Goal: Task Accomplishment & Management: Manage account settings

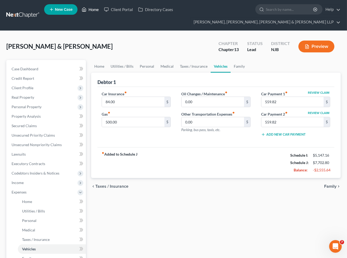
click at [91, 12] on link "Home" at bounding box center [90, 9] width 22 height 9
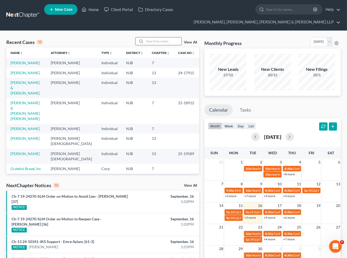
click at [166, 43] on input "search" at bounding box center [163, 41] width 37 height 8
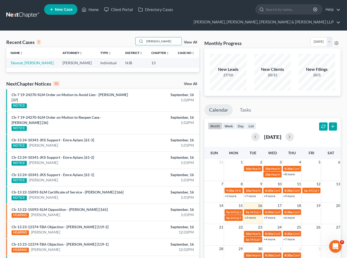
type input "[PERSON_NAME]"
click at [255, 32] on div "Recent Cases 1 [PERSON_NAME] View All Name unfold_more expand_more expand_less …" at bounding box center [173, 167] width 347 height 273
click at [23, 61] on link "Talsmat, [PERSON_NAME]" at bounding box center [32, 62] width 43 height 4
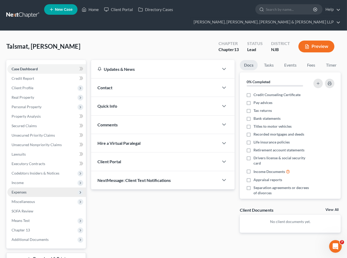
click at [19, 191] on span "Expenses" at bounding box center [19, 192] width 15 height 4
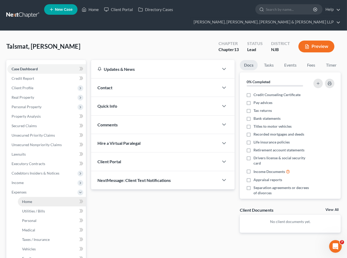
click at [29, 199] on span "Home" at bounding box center [27, 201] width 10 height 4
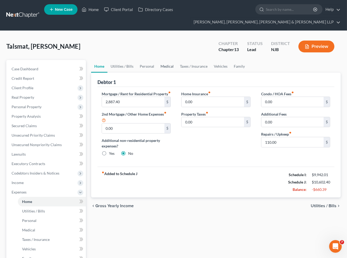
click at [165, 67] on link "Medical" at bounding box center [167, 66] width 19 height 13
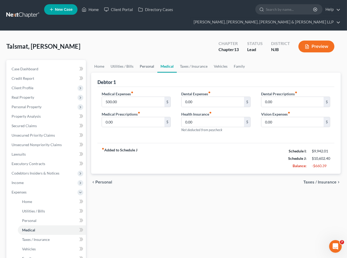
click at [148, 65] on link "Personal" at bounding box center [147, 66] width 21 height 13
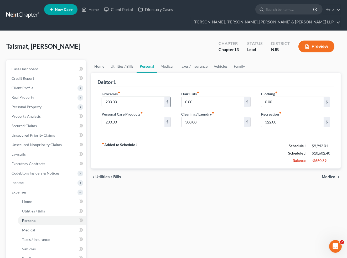
click at [127, 103] on input "200.00" at bounding box center [133, 102] width 62 height 10
type input "1,500"
click at [239, 67] on link "Family" at bounding box center [239, 66] width 17 height 13
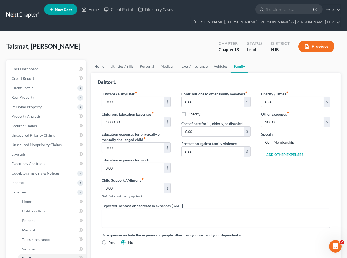
click at [273, 155] on button "Add Other Expenses" at bounding box center [282, 155] width 43 height 4
click at [275, 160] on input "0.00" at bounding box center [293, 162] width 62 height 10
type input "200"
type input "Dog Grooming & Food"
click at [245, 180] on div "Contributions to other family members fiber_manual_record 0.00 $ Specify Cost o…" at bounding box center [216, 147] width 80 height 112
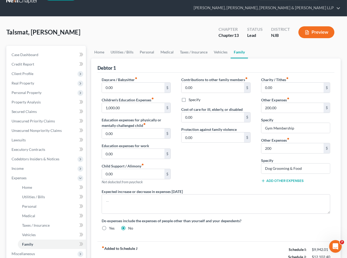
scroll to position [29, 0]
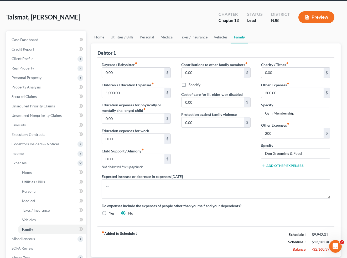
click at [235, 153] on div "Contributions to other family members fiber_manual_record 0.00 $ Specify Cost o…" at bounding box center [216, 118] width 80 height 112
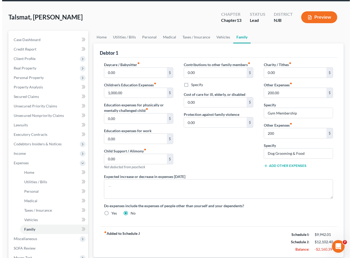
scroll to position [58, 0]
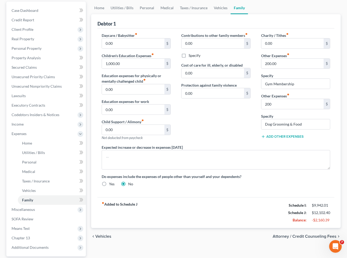
click at [278, 235] on span "Attorney / Credit Counseling Fees" at bounding box center [305, 236] width 64 height 4
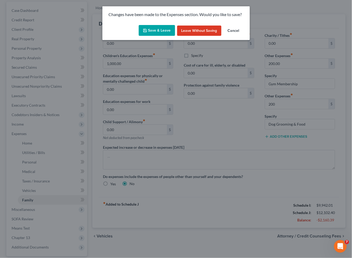
click at [156, 25] on button "Save & Leave" at bounding box center [157, 30] width 36 height 11
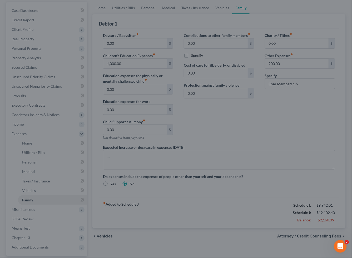
select select "0"
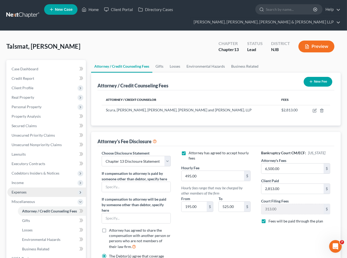
click at [21, 193] on span "Expenses" at bounding box center [19, 192] width 15 height 4
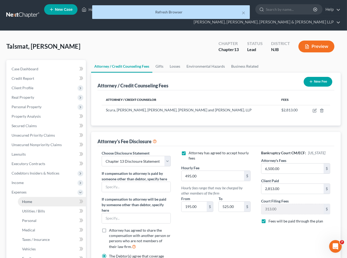
click at [27, 201] on span "Home" at bounding box center [27, 201] width 10 height 4
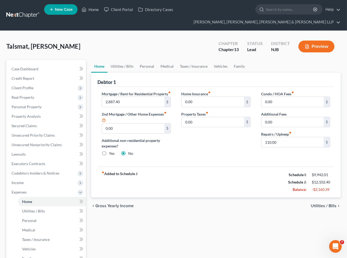
click at [241, 197] on div "fiber_manual_record Added to Schedule J Schedule I: $9,942.01 Schedule J: $12,1…" at bounding box center [216, 182] width 237 height 31
click at [139, 64] on link "Personal" at bounding box center [147, 66] width 21 height 13
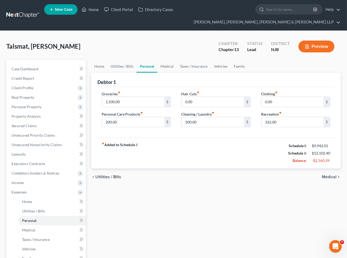
drag, startPoint x: 219, startPoint y: 176, endPoint x: 210, endPoint y: 187, distance: 14.7
click at [219, 176] on div "chevron_left Utilities / Bills Medical chevron_right" at bounding box center [216, 176] width 250 height 17
click at [234, 196] on div "Home Utilities / Bills Personal Medical Taxes / Insurance Vehicles Family Debto…" at bounding box center [216, 202] width 255 height 285
click at [169, 64] on link "Medical" at bounding box center [167, 66] width 19 height 13
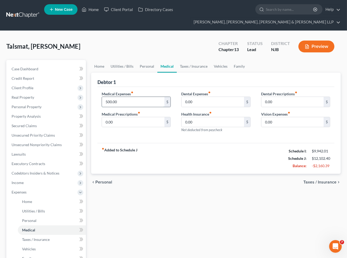
click at [131, 101] on input "500.00" at bounding box center [133, 102] width 62 height 10
type input "1,000"
click at [145, 78] on div "Debtor 1" at bounding box center [216, 80] width 237 height 14
click at [311, 183] on span "Taxes / Insurance" at bounding box center [320, 182] width 33 height 4
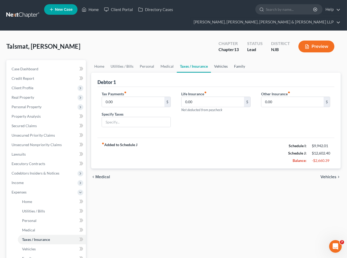
click at [220, 65] on link "Vehicles" at bounding box center [221, 66] width 20 height 13
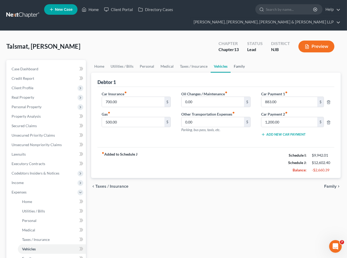
click at [237, 66] on link "Family" at bounding box center [239, 66] width 17 height 13
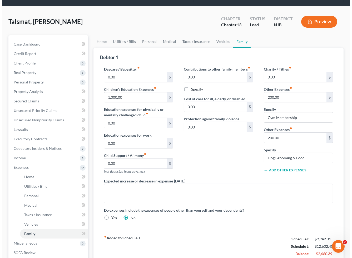
scroll to position [106, 0]
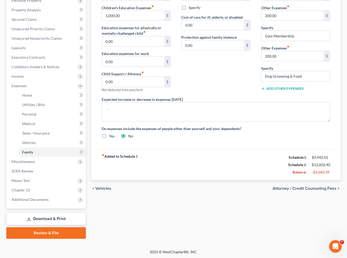
click at [314, 189] on span "Attorney / Credit Counseling Fees" at bounding box center [305, 188] width 64 height 4
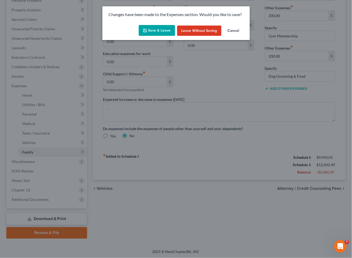
click at [154, 26] on button "Save & Leave" at bounding box center [157, 30] width 36 height 11
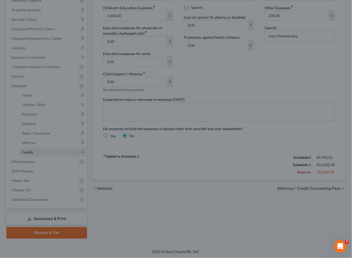
select select "0"
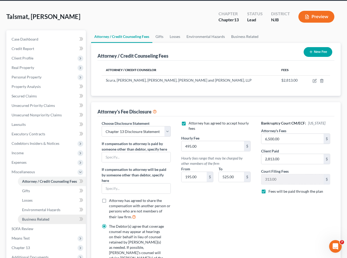
scroll to position [88, 0]
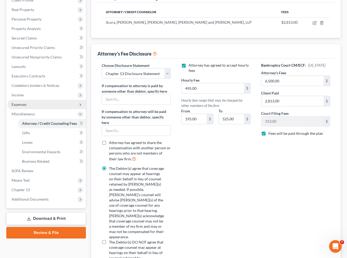
click at [20, 102] on span "Expenses" at bounding box center [19, 104] width 15 height 4
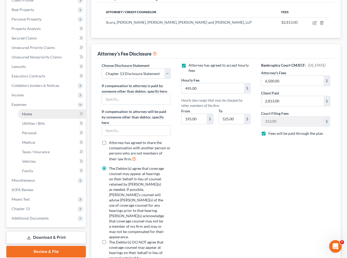
click at [24, 113] on span "Home" at bounding box center [27, 114] width 10 height 4
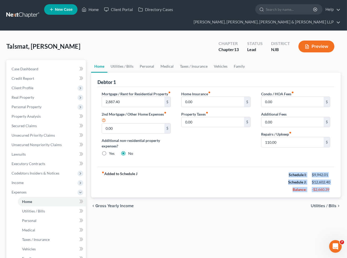
drag, startPoint x: 287, startPoint y: 179, endPoint x: 334, endPoint y: 194, distance: 49.6
click at [334, 194] on div "fiber_manual_record Added to Schedule J Schedule I: $9,942.01 Schedule J: $12,6…" at bounding box center [216, 182] width 237 height 31
copy div "Schedule I: $9,942.01 Schedule J: $12,602.40 Balance: -$2,660.39"
click at [240, 188] on div "fiber_manual_record Added to Schedule J Schedule I: $9,942.01 Schedule J: $12,6…" at bounding box center [216, 182] width 237 height 31
click at [225, 188] on div "fiber_manual_record Added to Schedule J Schedule I: $9,942.01 Schedule J: $12,6…" at bounding box center [216, 182] width 237 height 31
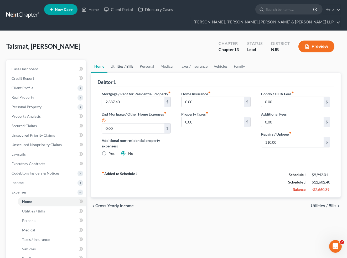
click at [126, 64] on link "Utilities / Bills" at bounding box center [122, 66] width 29 height 13
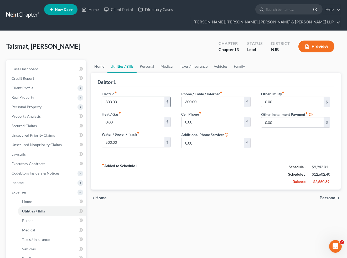
click at [122, 101] on input "800.00" at bounding box center [133, 102] width 62 height 10
type input "261.00"
click at [112, 49] on div "Talsmat, [PERSON_NAME] Upgraded Chapter Chapter 13 Status [GEOGRAPHIC_DATA] [GE…" at bounding box center [173, 48] width 335 height 23
click at [201, 41] on div "Talsmat, [PERSON_NAME] Upgraded Chapter Chapter 13 Status [GEOGRAPHIC_DATA] [GE…" at bounding box center [173, 48] width 335 height 23
drag, startPoint x: 203, startPoint y: 41, endPoint x: 240, endPoint y: 1, distance: 54.9
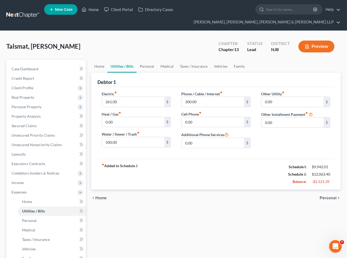
click at [203, 41] on div "Talsmat, [PERSON_NAME] Upgraded Chapter Chapter 13 Status [GEOGRAPHIC_DATA] [GE…" at bounding box center [173, 48] width 335 height 23
click at [123, 142] on input "500.00" at bounding box center [133, 142] width 62 height 10
type input "150.00"
drag, startPoint x: 195, startPoint y: 43, endPoint x: 252, endPoint y: 159, distance: 129.2
click at [195, 43] on div "Talsmat, [PERSON_NAME] Upgraded Chapter Chapter 13 Status [GEOGRAPHIC_DATA] [GE…" at bounding box center [173, 48] width 335 height 23
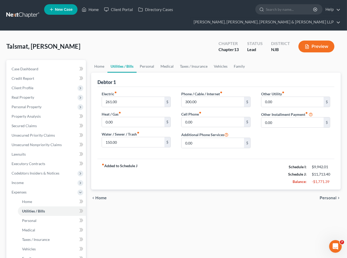
click at [159, 229] on div "Home Utilities / Bills Personal Medical Taxes / Insurance Vehicles Family Debto…" at bounding box center [216, 202] width 255 height 285
click at [218, 32] on div "Talsmat, [PERSON_NAME] Upgraded Chapter Chapter 13 Status [GEOGRAPHIC_DATA] NJB…" at bounding box center [173, 193] width 347 height 325
click at [142, 67] on link "Personal" at bounding box center [147, 66] width 21 height 13
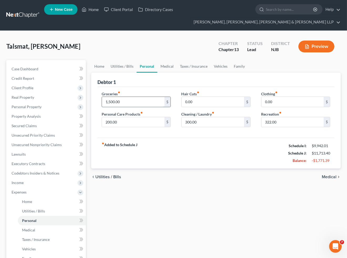
click at [130, 103] on input "1,500.00" at bounding box center [133, 102] width 62 height 10
type input "1,300"
click at [99, 44] on div "Talsmat, [PERSON_NAME] Upgraded Chapter Chapter 13 Status [GEOGRAPHIC_DATA] [GE…" at bounding box center [173, 48] width 335 height 23
drag, startPoint x: 206, startPoint y: 36, endPoint x: 85, endPoint y: 41, distance: 121.1
click at [206, 36] on div "Talsmat, [PERSON_NAME] Upgraded Chapter Chapter 13 Status [GEOGRAPHIC_DATA] NJB…" at bounding box center [173, 193] width 347 height 325
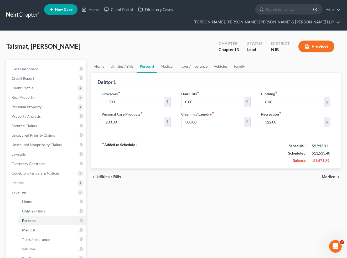
click at [194, 41] on div "Talsmat, [PERSON_NAME] Upgraded Chapter Chapter 13 Status [GEOGRAPHIC_DATA] [GE…" at bounding box center [173, 48] width 335 height 23
click at [238, 64] on link "Family" at bounding box center [239, 66] width 17 height 13
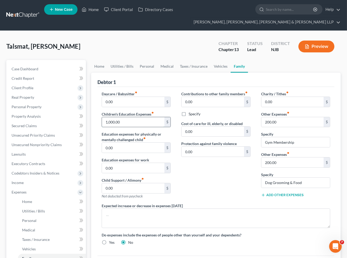
click at [128, 119] on input "1,000.00" at bounding box center [133, 122] width 62 height 10
click at [146, 64] on link "Personal" at bounding box center [147, 66] width 21 height 13
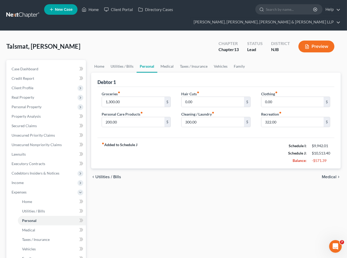
click at [209, 38] on div "Talsmat, [PERSON_NAME] Upgraded Chapter Chapter 13 Status [GEOGRAPHIC_DATA] [GE…" at bounding box center [173, 48] width 335 height 23
click at [222, 63] on link "Vehicles" at bounding box center [221, 66] width 20 height 13
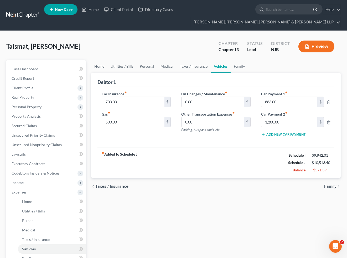
click at [296, 134] on button "Add New Car Payment" at bounding box center [283, 134] width 45 height 4
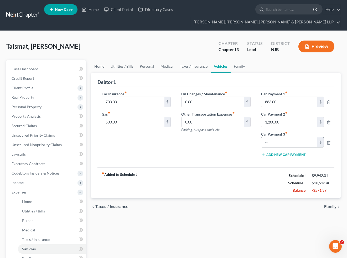
click at [291, 142] on input "text" at bounding box center [290, 142] width 56 height 10
type input "1,300"
click at [286, 122] on input "1,200.00" at bounding box center [290, 122] width 56 height 10
click at [237, 146] on div "Oil Changes / Maintenance fiber_manual_record 0.00 $ Other Transportation Expen…" at bounding box center [216, 126] width 80 height 70
click at [219, 184] on div "fiber_manual_record Added to Schedule J Schedule I: $9,942.01 Schedule J: $11,5…" at bounding box center [216, 182] width 237 height 31
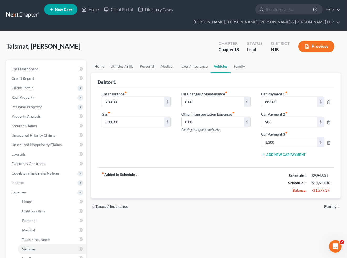
click at [276, 116] on label "Car Payment 2 fiber_manual_record" at bounding box center [296, 114] width 74 height 6
click at [283, 124] on input "908" at bounding box center [290, 122] width 56 height 10
type input "983"
click at [209, 44] on div "Talsmat, [PERSON_NAME] Upgraded Chapter Chapter 13 Status [GEOGRAPHIC_DATA] [GE…" at bounding box center [173, 48] width 335 height 23
drag, startPoint x: 200, startPoint y: 38, endPoint x: 223, endPoint y: 70, distance: 38.7
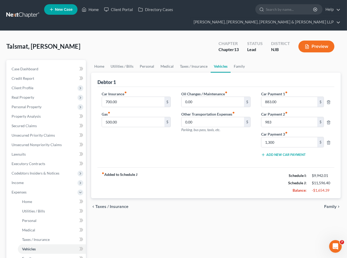
click at [200, 38] on div "Talsmat, [PERSON_NAME] Upgraded Chapter Chapter 13 Status [GEOGRAPHIC_DATA] [GE…" at bounding box center [173, 48] width 335 height 23
click at [127, 125] on input "500.00" at bounding box center [133, 122] width 62 height 10
drag, startPoint x: 195, startPoint y: 38, endPoint x: 144, endPoint y: 107, distance: 86.1
click at [195, 38] on div "Talsmat, [PERSON_NAME] Upgraded Chapter Chapter 13 Status [GEOGRAPHIC_DATA] [GE…" at bounding box center [173, 48] width 335 height 23
click at [127, 123] on input "500.00" at bounding box center [133, 122] width 62 height 10
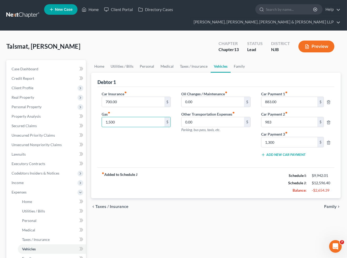
type input "1,500"
click at [130, 149] on div "Car Insurance fiber_manual_record 700.00 $ Gas fiber_manual_record 1,500 $" at bounding box center [137, 126] width 80 height 70
drag, startPoint x: 243, startPoint y: 64, endPoint x: 251, endPoint y: 130, distance: 65.8
click at [243, 64] on link "Family" at bounding box center [239, 66] width 17 height 13
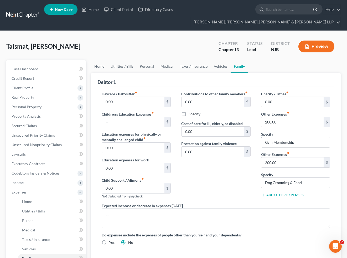
click at [303, 143] on input "Gym Membership" at bounding box center [296, 142] width 69 height 10
drag, startPoint x: 298, startPoint y: 143, endPoint x: 234, endPoint y: 167, distance: 68.6
click at [259, 143] on div "Charity / Tithes fiber_manual_record 0.00 $ Other Expenses fiber_manual_record …" at bounding box center [296, 147] width 80 height 112
click at [234, 167] on div "Contributions to other family members fiber_manual_record 0.00 $ Specify Cost o…" at bounding box center [216, 147] width 80 height 112
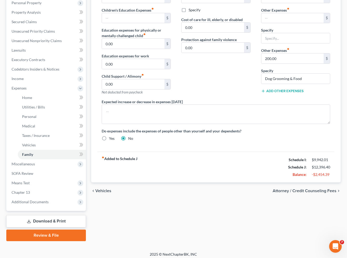
scroll to position [106, 0]
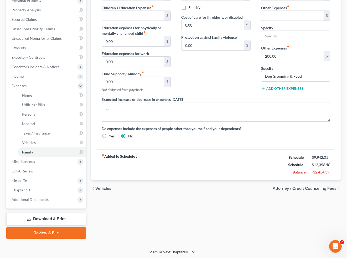
click at [232, 77] on div "Contributions to other family members fiber_manual_record 0.00 $ Specify Cost o…" at bounding box center [216, 41] width 80 height 112
drag, startPoint x: 225, startPoint y: 85, endPoint x: 191, endPoint y: 98, distance: 35.6
click at [225, 85] on div "Contributions to other family members fiber_manual_record 0.00 $ Specify Cost o…" at bounding box center [216, 41] width 80 height 112
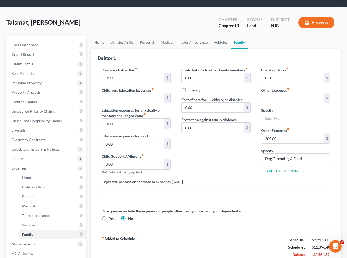
scroll to position [19, 0]
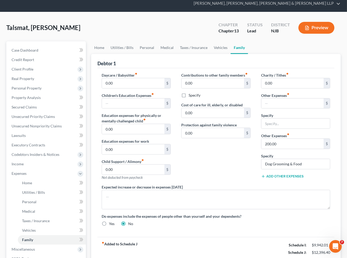
drag, startPoint x: 207, startPoint y: 162, endPoint x: 190, endPoint y: 143, distance: 25.7
click at [207, 162] on div "Contributions to other family members fiber_manual_record 0.00 $ Specify Cost o…" at bounding box center [216, 128] width 80 height 112
click at [147, 49] on link "Personal" at bounding box center [147, 47] width 21 height 13
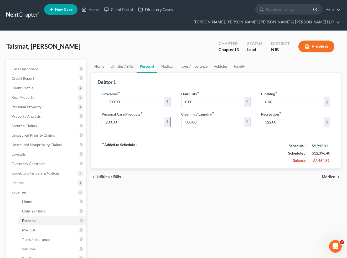
click at [117, 122] on input "200.00" at bounding box center [133, 122] width 62 height 10
type input "50"
click at [201, 144] on div "fiber_manual_record Added to Schedule J Schedule I: $9,942.01 Schedule J: $12,2…" at bounding box center [216, 153] width 237 height 31
drag, startPoint x: 211, startPoint y: 43, endPoint x: 211, endPoint y: 1, distance: 41.6
click at [211, 43] on div "Talsmat, [PERSON_NAME] Upgraded Chapter Chapter 13 Status [GEOGRAPHIC_DATA] [GE…" at bounding box center [173, 48] width 335 height 23
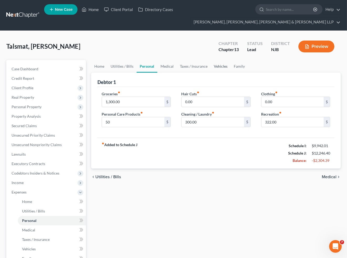
click at [220, 63] on link "Vehicles" at bounding box center [221, 66] width 20 height 13
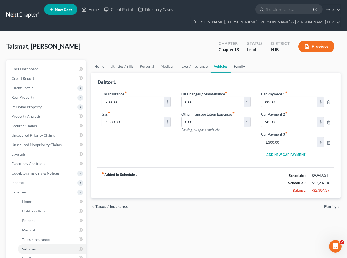
click at [237, 66] on link "Family" at bounding box center [239, 66] width 17 height 13
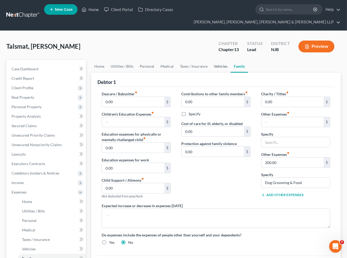
click at [216, 64] on link "Vehicles" at bounding box center [221, 66] width 20 height 13
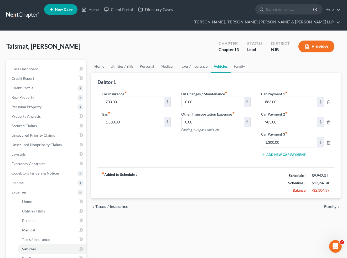
click at [208, 144] on div "Oil Changes / Maintenance fiber_manual_record 0.00 $ Other Transportation Expen…" at bounding box center [216, 126] width 80 height 70
click at [198, 40] on div "Talsmat, [PERSON_NAME] Upgraded Chapter Chapter 13 Status [GEOGRAPHIC_DATA] [GE…" at bounding box center [173, 48] width 335 height 23
click at [201, 39] on div "Talsmat, [PERSON_NAME] Upgraded Chapter Chapter 13 Status [GEOGRAPHIC_DATA] [GE…" at bounding box center [173, 48] width 335 height 23
click at [216, 225] on div "Home Utilities / Bills Personal Medical Taxes / Insurance Vehicles Family Debto…" at bounding box center [216, 202] width 255 height 285
click at [224, 217] on div "Home Utilities / Bills Personal Medical Taxes / Insurance Vehicles Family Debto…" at bounding box center [216, 202] width 255 height 285
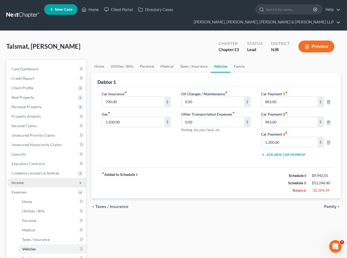
click at [24, 182] on span "Income" at bounding box center [46, 182] width 79 height 9
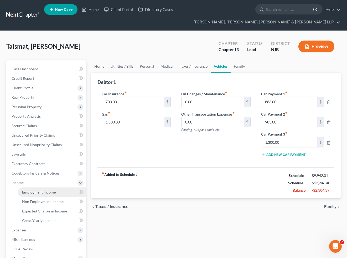
click at [30, 190] on span "Employment Income" at bounding box center [39, 192] width 34 height 4
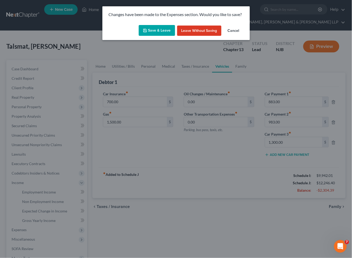
click at [157, 30] on button "Save & Leave" at bounding box center [157, 30] width 36 height 11
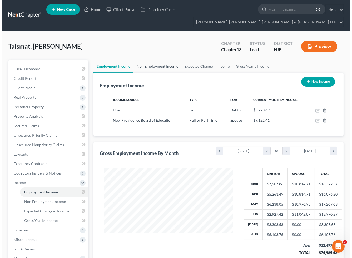
scroll to position [94, 139]
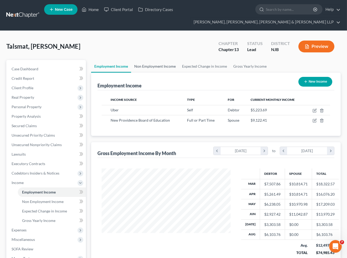
click at [146, 65] on link "Non Employment Income" at bounding box center [155, 66] width 48 height 13
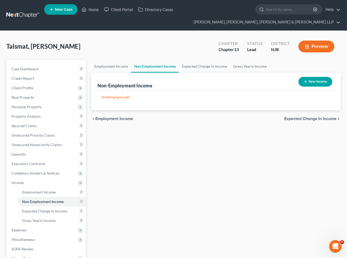
click at [198, 40] on div "Talsmat, [PERSON_NAME] Upgraded Chapter Chapter 13 Status [GEOGRAPHIC_DATA] [GE…" at bounding box center [173, 48] width 335 height 23
click at [305, 81] on icon "button" at bounding box center [306, 81] width 4 height 4
select select "0"
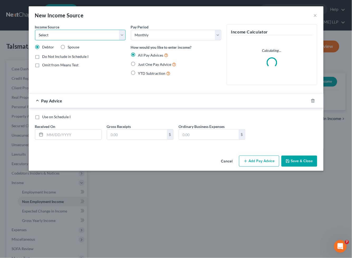
click at [82, 38] on select "Select Unemployment Disability (from employer) Pension Retirement Social Securi…" at bounding box center [80, 35] width 90 height 11
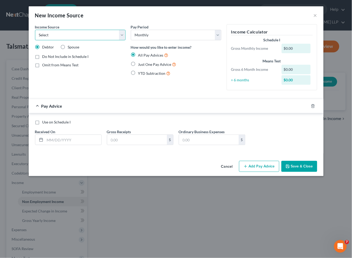
select select "8"
click at [35, 30] on select "Select Unemployment Disability (from employer) Pension Retirement Social Securi…" at bounding box center [80, 35] width 90 height 11
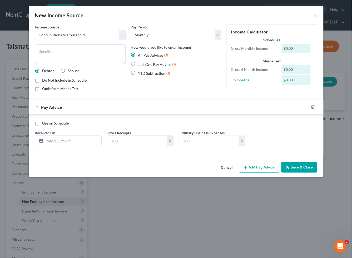
click at [146, 64] on span "Just One Pay Advice" at bounding box center [154, 64] width 33 height 4
click at [144, 64] on input "Just One Pay Advice" at bounding box center [141, 62] width 3 height 3
radio input "true"
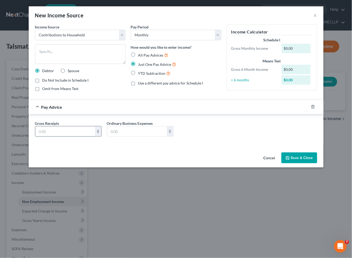
click at [83, 130] on input "text" at bounding box center [65, 131] width 60 height 10
type input "5,000"
click at [308, 157] on button "Save & Close" at bounding box center [299, 157] width 36 height 11
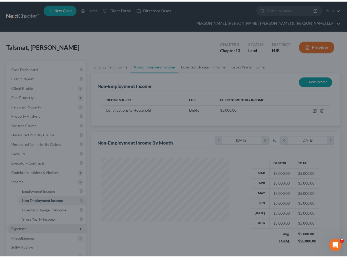
scroll to position [262946, 262900]
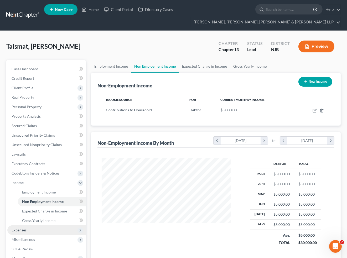
click at [25, 230] on span "Expenses" at bounding box center [19, 230] width 15 height 4
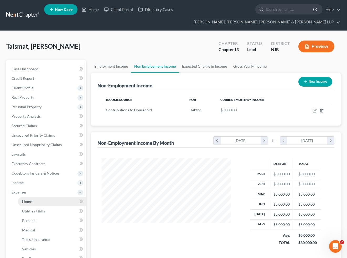
click at [27, 200] on span "Home" at bounding box center [27, 201] width 10 height 4
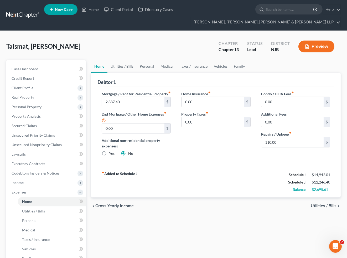
click at [197, 41] on div "Talsmat, [PERSON_NAME] Upgraded Chapter Chapter 13 Status [GEOGRAPHIC_DATA] [GE…" at bounding box center [173, 48] width 335 height 23
click at [19, 183] on span "Income" at bounding box center [18, 182] width 12 height 4
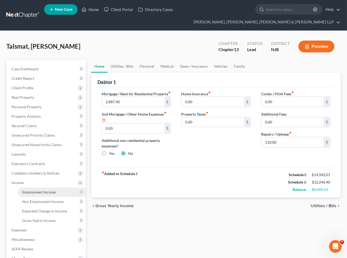
click at [24, 191] on span "Employment Income" at bounding box center [39, 192] width 34 height 4
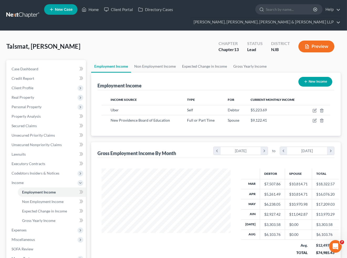
scroll to position [94, 139]
click at [150, 64] on link "Non Employment Income" at bounding box center [155, 66] width 48 height 13
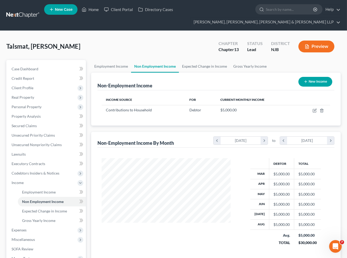
scroll to position [94, 139]
drag, startPoint x: 102, startPoint y: 63, endPoint x: 118, endPoint y: 78, distance: 22.3
click at [102, 63] on link "Employment Income" at bounding box center [111, 66] width 40 height 13
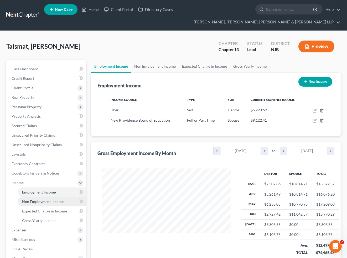
scroll to position [94, 139]
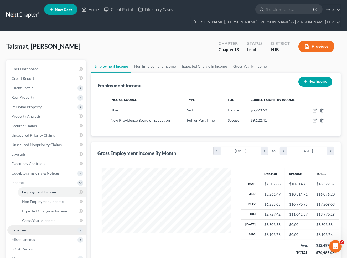
click at [27, 228] on span "Expenses" at bounding box center [19, 230] width 15 height 4
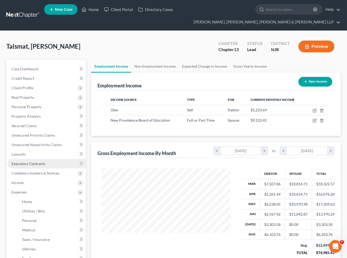
drag, startPoint x: 200, startPoint y: 44, endPoint x: 64, endPoint y: 160, distance: 178.8
click at [200, 44] on div "Talsmat, [PERSON_NAME] Upgraded Chapter Chapter 13 Status [GEOGRAPHIC_DATA] [GE…" at bounding box center [173, 48] width 335 height 23
click at [27, 201] on span "Home" at bounding box center [27, 201] width 10 height 4
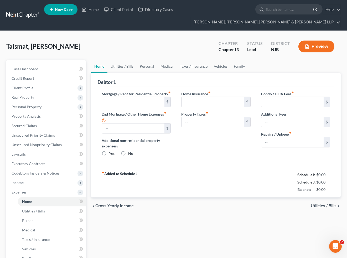
type input "2,887.40"
type input "0.00"
radio input "true"
type input "0.00"
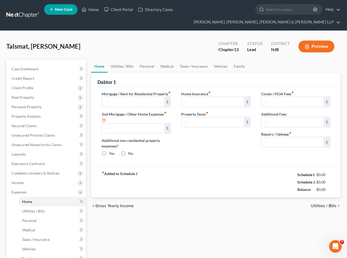
type input "0.00"
type input "110.00"
click at [203, 39] on div "Talsmat, [PERSON_NAME] Upgraded Chapter Chapter 13 Status [GEOGRAPHIC_DATA] [GE…" at bounding box center [173, 48] width 335 height 23
click at [248, 204] on div "chevron_left Gross Yearly Income Utilities / Bills chevron_right" at bounding box center [216, 205] width 250 height 17
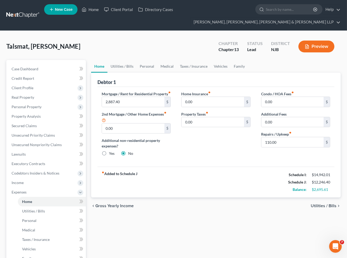
click at [222, 212] on div "chevron_left Gross Yearly Income Utilities / Bills chevron_right" at bounding box center [216, 205] width 250 height 17
click at [167, 62] on link "Medical" at bounding box center [167, 66] width 19 height 13
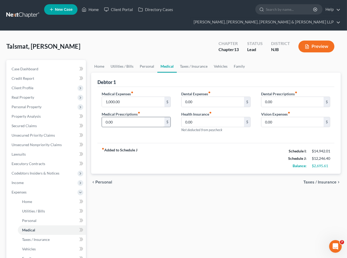
click at [214, 149] on div "fiber_manual_record Added to Schedule J Schedule I: $14,942.01 Schedule J: $12,…" at bounding box center [216, 158] width 237 height 31
click at [194, 66] on link "Taxes / Insurance" at bounding box center [194, 66] width 34 height 13
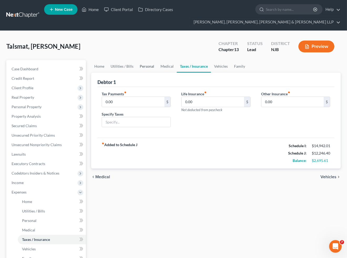
click at [150, 66] on link "Personal" at bounding box center [147, 66] width 21 height 13
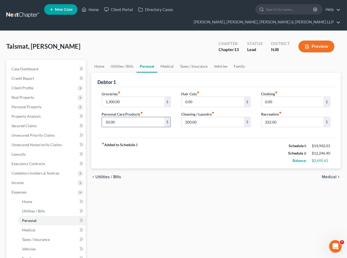
click at [124, 124] on input "50.00" at bounding box center [133, 122] width 62 height 10
type input "200"
click at [165, 66] on link "Medical" at bounding box center [167, 66] width 19 height 13
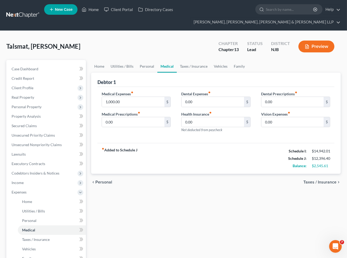
click at [142, 75] on div "Debtor 1" at bounding box center [216, 80] width 237 height 14
click at [130, 100] on input "1,000.00" at bounding box center [133, 102] width 62 height 10
type input "500"
click at [138, 84] on div "Debtor 1" at bounding box center [216, 80] width 237 height 14
click at [98, 65] on link "Home" at bounding box center [99, 66] width 16 height 13
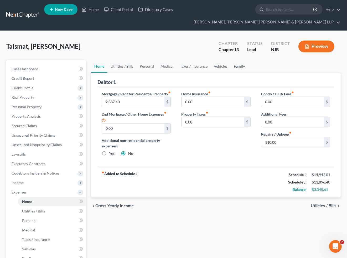
click at [238, 65] on link "Family" at bounding box center [239, 66] width 17 height 13
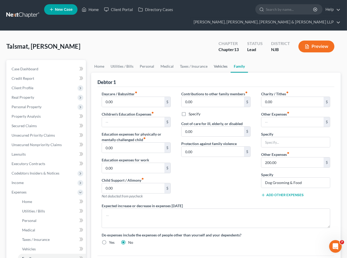
click at [216, 66] on link "Vehicles" at bounding box center [221, 66] width 20 height 13
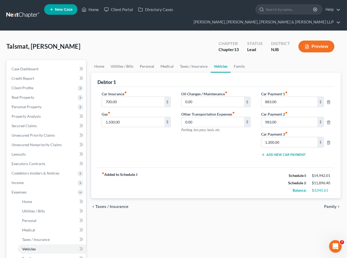
click at [217, 177] on div "fiber_manual_record Added to Schedule J Schedule I: $14,942.01 Schedule J: $11,…" at bounding box center [216, 182] width 237 height 31
click at [201, 102] on input "0.00" at bounding box center [213, 102] width 62 height 10
type input "500"
click at [203, 157] on div "Oil Changes / Maintenance fiber_manual_record 500 $ Other Transportation Expens…" at bounding box center [216, 126] width 80 height 70
click at [210, 158] on div "Oil Changes / Maintenance fiber_manual_record 500 $ Other Transportation Expens…" at bounding box center [216, 126] width 80 height 70
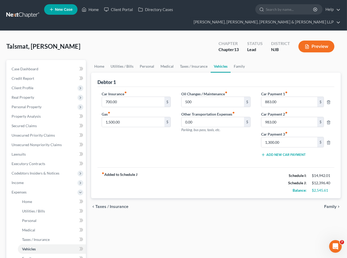
click at [205, 172] on div "fiber_manual_record Added to Schedule J Schedule I: $14,942.01 Schedule J: $12,…" at bounding box center [216, 182] width 237 height 31
click at [131, 124] on input "1,500.00" at bounding box center [133, 122] width 62 height 10
type input "2,100"
click at [235, 68] on link "Family" at bounding box center [239, 66] width 17 height 13
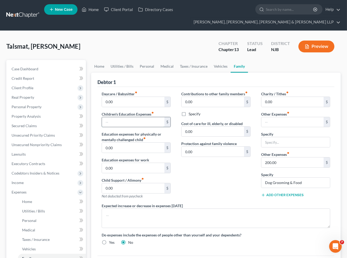
click at [114, 122] on input "text" at bounding box center [133, 122] width 62 height 10
click at [237, 163] on div "Contributions to other family members fiber_manual_record 0.00 $ Specify Cost o…" at bounding box center [216, 147] width 80 height 112
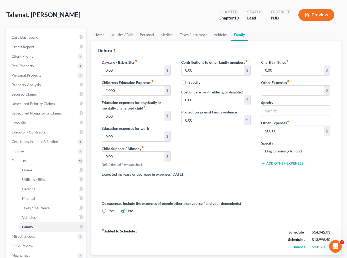
scroll to position [88, 0]
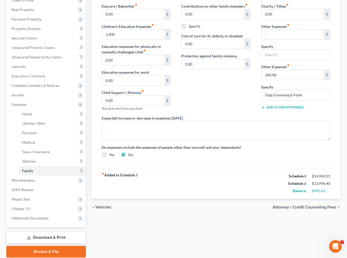
click at [209, 85] on div "Contributions to other family members fiber_manual_record 0.00 $ Specify Cost o…" at bounding box center [216, 59] width 80 height 112
drag, startPoint x: 238, startPoint y: 98, endPoint x: 6, endPoint y: 85, distance: 232.3
click at [238, 97] on div "Contributions to other family members fiber_manual_record 0.00 $ Specify Cost o…" at bounding box center [216, 59] width 80 height 112
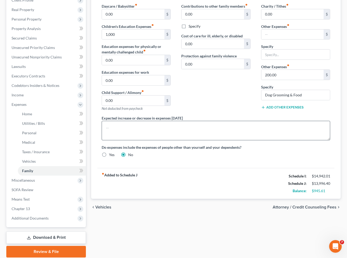
drag, startPoint x: 222, startPoint y: 93, endPoint x: 179, endPoint y: 125, distance: 53.2
click at [222, 93] on div "Contributions to other family members fiber_manual_record 0.00 $ Specify Cost o…" at bounding box center [216, 59] width 80 height 112
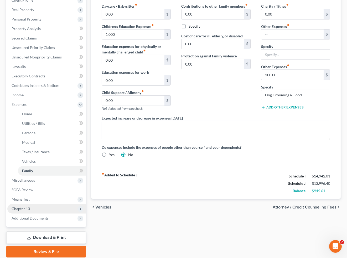
click at [24, 206] on span "Chapter 13" at bounding box center [21, 208] width 18 height 4
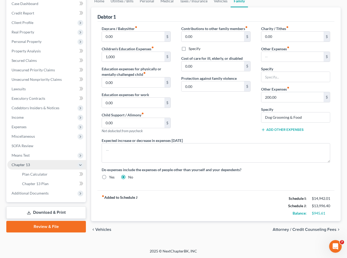
scroll to position [65, 0]
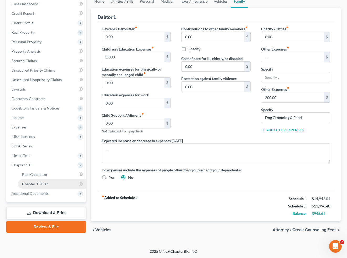
click at [38, 184] on span "Chapter 13 Plan" at bounding box center [35, 183] width 27 height 4
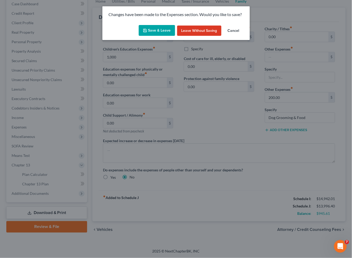
click at [163, 27] on button "Save & Leave" at bounding box center [157, 30] width 36 height 11
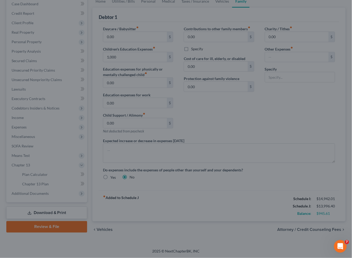
type input "1,000.00"
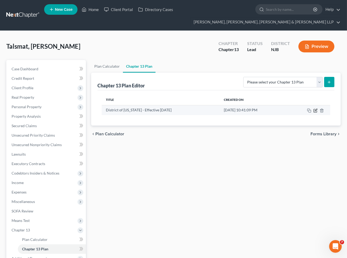
click at [314, 109] on icon "button" at bounding box center [315, 110] width 3 height 3
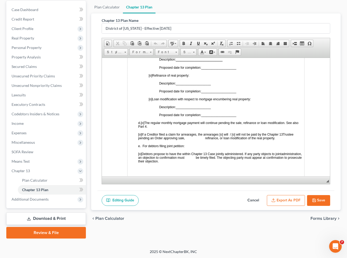
scroll to position [351, 0]
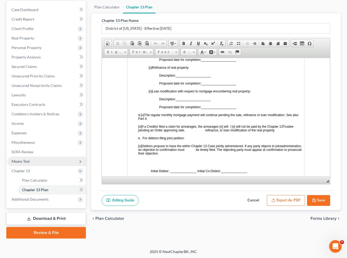
drag, startPoint x: 319, startPoint y: 203, endPoint x: 41, endPoint y: 161, distance: 280.9
click at [319, 203] on button "Save" at bounding box center [318, 200] width 23 height 11
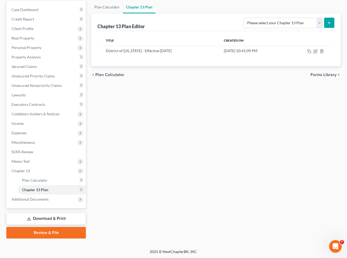
click at [258, 122] on div "Plan Calculator Chapter 13 Plan Chapter 13 Plan Editor Please select your Chapt…" at bounding box center [216, 120] width 255 height 238
click at [37, 85] on span "Unsecured Nonpriority Claims" at bounding box center [37, 85] width 50 height 4
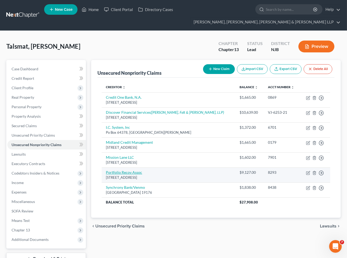
drag, startPoint x: 171, startPoint y: 176, endPoint x: 107, endPoint y: 173, distance: 64.6
click at [107, 173] on td "Portfolio Recov Assoc [STREET_ADDRESS]" at bounding box center [169, 174] width 134 height 15
copy td "Portfolio Recov Assoc [STREET_ADDRESS]"
click at [309, 174] on icon "button" at bounding box center [308, 173] width 4 height 4
select select "48"
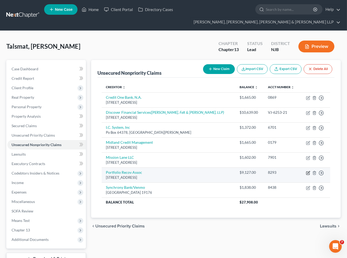
select select "0"
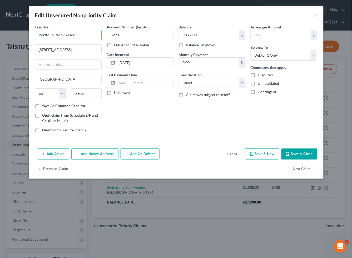
drag, startPoint x: 59, startPoint y: 32, endPoint x: 34, endPoint y: 32, distance: 24.7
click at [34, 32] on div "Creditor * Portfolio Recov Assoc [GEOGRAPHIC_DATA][US_STATE] [GEOGRAPHIC_DATA] …" at bounding box center [68, 80] width 72 height 113
paste input "ery Associates, LLC"
type input "Portfolio Recovery Associates, LLC"
click at [165, 114] on div "Account Number (last 4) 8293 Full Account Number Date Incurred [DATE] Last Paym…" at bounding box center [140, 80] width 72 height 113
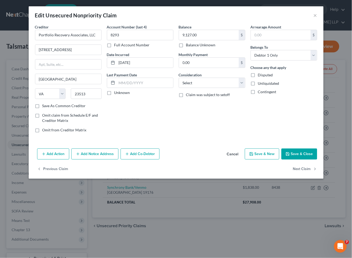
click at [310, 153] on button "Save & Close" at bounding box center [299, 153] width 36 height 11
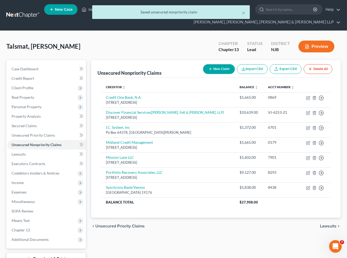
click at [199, 44] on div "Talsmat, [PERSON_NAME] Upgraded Chapter Chapter 13 Status [GEOGRAPHIC_DATA] [GE…" at bounding box center [173, 48] width 335 height 23
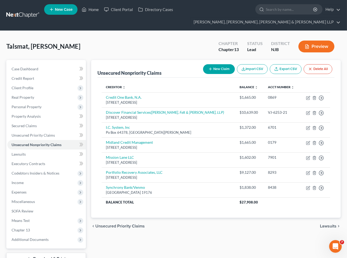
drag, startPoint x: 172, startPoint y: 36, endPoint x: 64, endPoint y: 0, distance: 114.2
click at [172, 36] on div "Talsmat, [PERSON_NAME] Upgraded Chapter Chapter 13 Status [GEOGRAPHIC_DATA] NJB…" at bounding box center [173, 160] width 347 height 258
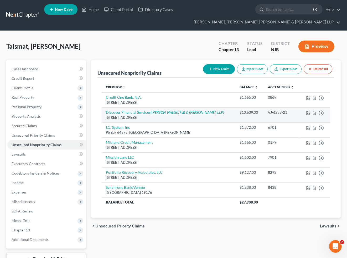
click at [130, 112] on link "Discover Financial Services ([PERSON_NAME], Felt & [PERSON_NAME], LLP)" at bounding box center [165, 112] width 118 height 4
select select "46"
select select "2"
select select "0"
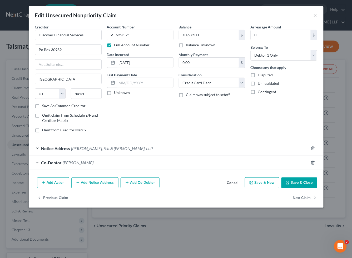
drag, startPoint x: 232, startPoint y: 186, endPoint x: 170, endPoint y: 248, distance: 88.2
click at [232, 185] on button "Cancel" at bounding box center [233, 183] width 20 height 11
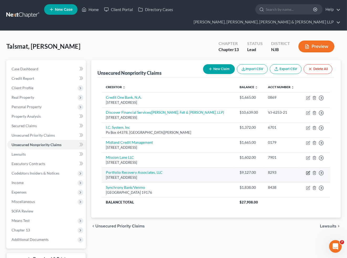
click at [309, 173] on icon "button" at bounding box center [309, 172] width 2 height 2
select select "48"
select select "0"
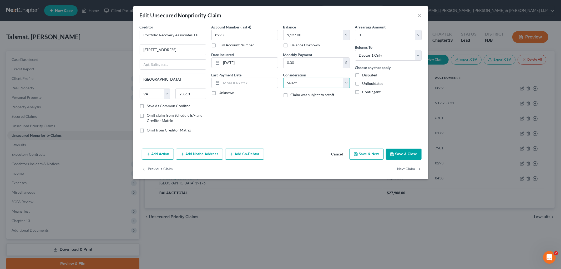
click at [321, 83] on select "Select Cable / Satellite Services Collection Agency Credit Card Debt Debt Couns…" at bounding box center [316, 83] width 67 height 11
select select "1"
click at [283, 78] on select "Select Cable / Satellite Services Collection Agency Credit Card Debt Debt Couns…" at bounding box center [316, 83] width 67 height 11
click at [291, 44] on label "Balance Unknown" at bounding box center [305, 44] width 29 height 5
click at [293, 44] on input "Balance Unknown" at bounding box center [294, 43] width 3 height 3
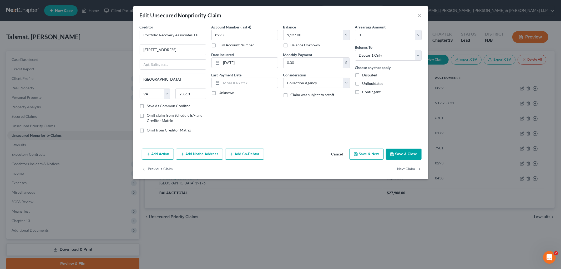
checkbox input "true"
type input "0.00"
click at [347, 155] on button "Save & Close" at bounding box center [404, 153] width 36 height 11
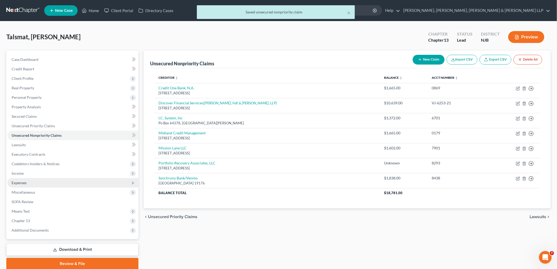
click at [22, 180] on span "Expenses" at bounding box center [19, 182] width 15 height 4
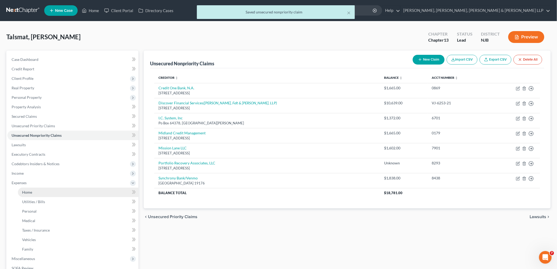
click at [29, 190] on span "Home" at bounding box center [27, 192] width 10 height 4
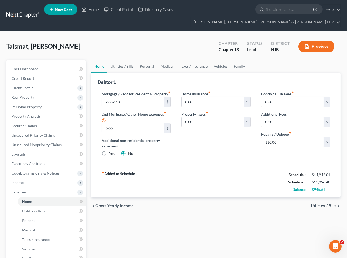
click at [254, 189] on div "fiber_manual_record Added to Schedule J Schedule I: $14,942.01 Schedule J: $13,…" at bounding box center [216, 182] width 237 height 31
click at [25, 143] on span "Unsecured Nonpriority Claims" at bounding box center [37, 144] width 50 height 4
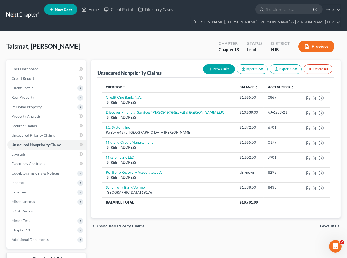
click at [208, 233] on div "chevron_left Unsecured Priority Claims Lawsuits chevron_right" at bounding box center [216, 226] width 250 height 17
click at [25, 193] on span "Expenses" at bounding box center [19, 192] width 15 height 4
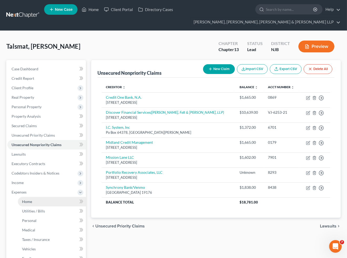
click at [27, 198] on link "Home" at bounding box center [52, 201] width 68 height 9
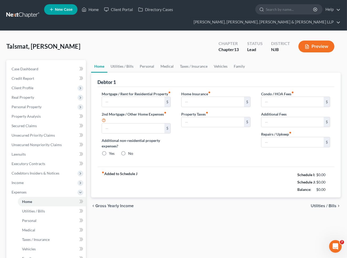
type input "2,887.40"
type input "0.00"
radio input "true"
type input "0.00"
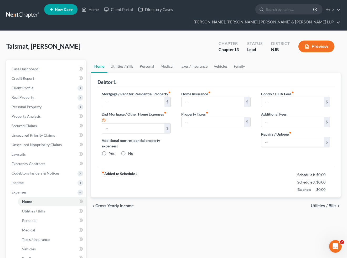
type input "0.00"
type input "110.00"
click at [237, 65] on link "Family" at bounding box center [239, 66] width 17 height 13
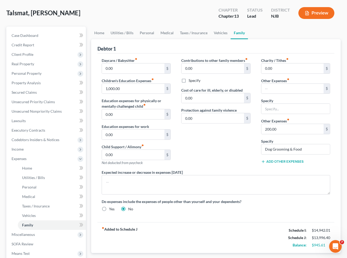
scroll to position [29, 0]
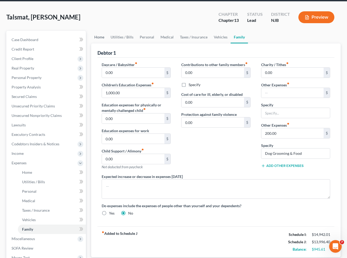
click at [99, 37] on link "Home" at bounding box center [99, 37] width 16 height 13
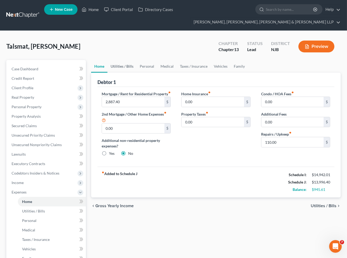
click at [126, 65] on link "Utilities / Bills" at bounding box center [122, 66] width 29 height 13
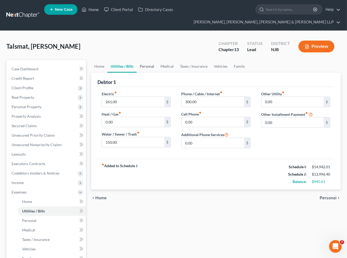
click at [149, 64] on link "Personal" at bounding box center [147, 66] width 21 height 13
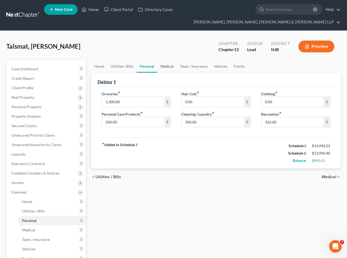
click at [169, 65] on link "Medical" at bounding box center [167, 66] width 19 height 13
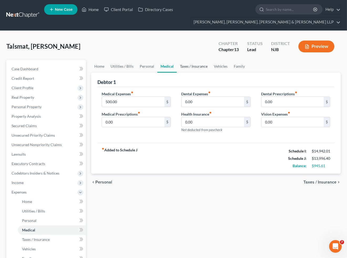
click at [187, 64] on link "Taxes / Insurance" at bounding box center [194, 66] width 34 height 13
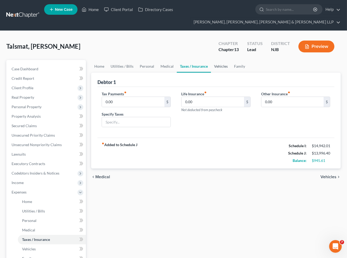
click at [220, 69] on link "Vehicles" at bounding box center [221, 66] width 20 height 13
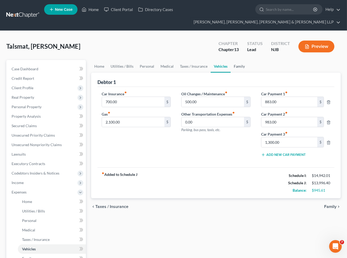
click at [240, 67] on link "Family" at bounding box center [239, 66] width 17 height 13
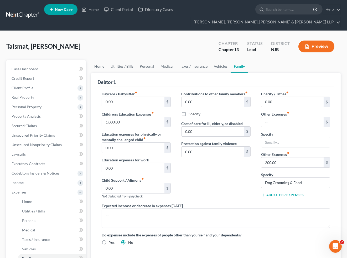
click at [204, 171] on div "Contributions to other family members fiber_manual_record 0.00 $ Specify Cost o…" at bounding box center [216, 147] width 80 height 112
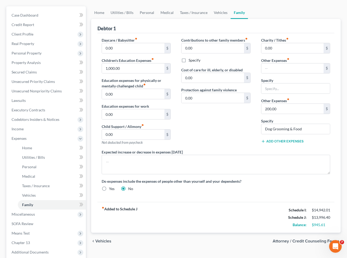
scroll to position [58, 0]
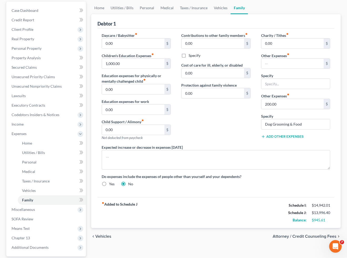
click at [200, 125] on div "Contributions to other family members fiber_manual_record 0.00 $ Specify Cost o…" at bounding box center [216, 89] width 80 height 112
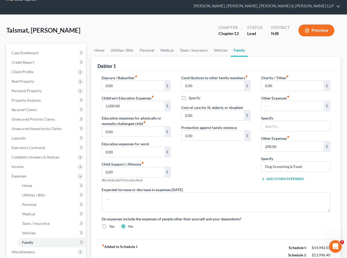
scroll to position [0, 0]
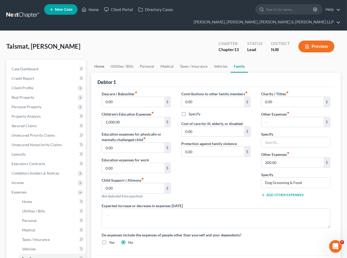
click at [103, 68] on link "Home" at bounding box center [99, 66] width 16 height 13
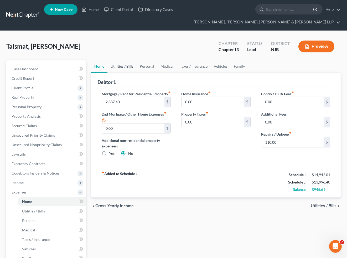
click at [125, 64] on link "Utilities / Bills" at bounding box center [122, 66] width 29 height 13
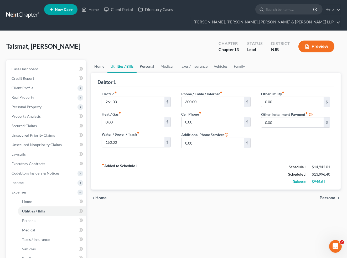
click at [145, 64] on link "Personal" at bounding box center [147, 66] width 21 height 13
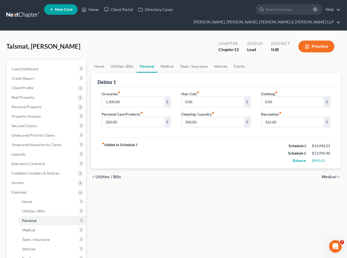
drag, startPoint x: 220, startPoint y: 147, endPoint x: 210, endPoint y: 147, distance: 10.0
click at [220, 147] on div "fiber_manual_record Added to Schedule J Schedule I: $14,942.01 Schedule J: $13,…" at bounding box center [216, 153] width 237 height 31
click at [164, 62] on link "Medical" at bounding box center [167, 66] width 19 height 13
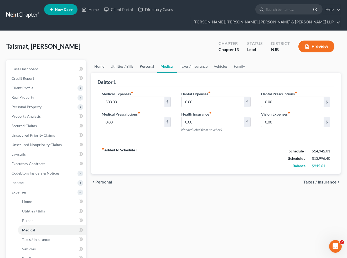
click at [145, 66] on link "Personal" at bounding box center [147, 66] width 21 height 13
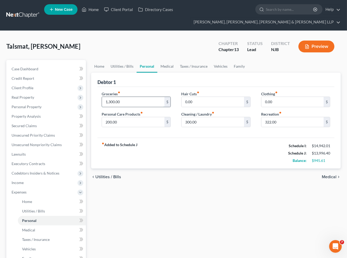
click at [130, 101] on input "1,300.00" at bounding box center [133, 102] width 62 height 10
type input "1,400"
click at [165, 148] on div "fiber_manual_record Added to Schedule J Schedule I: $14,942.01 Schedule J: $14,…" at bounding box center [216, 153] width 237 height 31
click at [204, 159] on div "fiber_manual_record Added to Schedule J Schedule I: $14,942.01 Schedule J: $14,…" at bounding box center [216, 153] width 237 height 31
click at [219, 159] on div "fiber_manual_record Added to Schedule J Schedule I: $14,942.01 Schedule J: $14,…" at bounding box center [216, 153] width 237 height 31
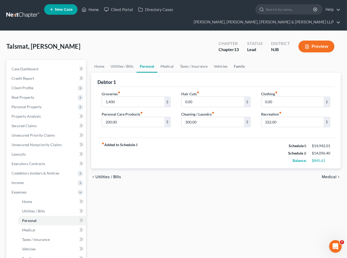
click at [237, 66] on link "Family" at bounding box center [239, 66] width 17 height 13
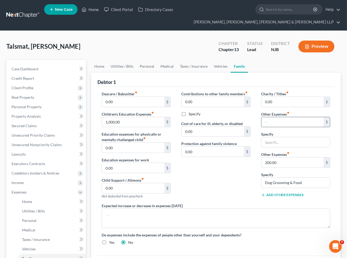
click at [281, 119] on input "text" at bounding box center [293, 122] width 62 height 10
drag, startPoint x: 285, startPoint y: 119, endPoint x: 226, endPoint y: 203, distance: 102.4
click at [285, 119] on input "text" at bounding box center [293, 122] width 62 height 10
type input "200"
drag, startPoint x: 279, startPoint y: 145, endPoint x: 285, endPoint y: 150, distance: 7.6
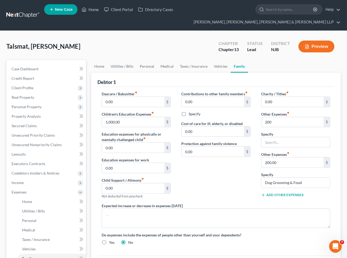
click at [279, 145] on input "text" at bounding box center [296, 142] width 69 height 10
type input "Gym Membership"
drag, startPoint x: 225, startPoint y: 183, endPoint x: 268, endPoint y: 174, distance: 43.1
click at [226, 183] on div "Contributions to other family members fiber_manual_record 0.00 $ Specify Cost o…" at bounding box center [216, 147] width 80 height 112
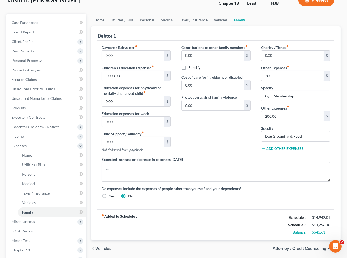
scroll to position [106, 0]
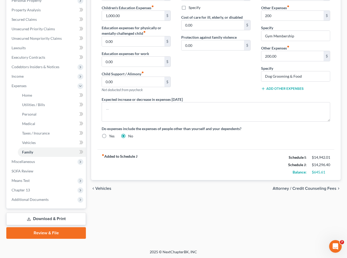
drag, startPoint x: 218, startPoint y: 65, endPoint x: 218, endPoint y: 87, distance: 22.1
click at [218, 65] on div "Contributions to other family members fiber_manual_record 0.00 $ Specify Cost o…" at bounding box center [216, 41] width 80 height 112
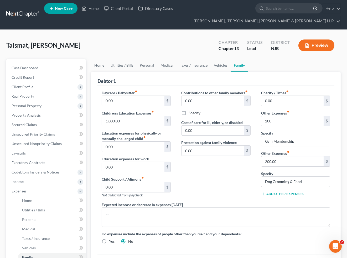
scroll to position [0, 0]
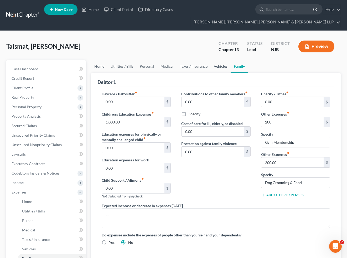
click at [216, 64] on link "Vehicles" at bounding box center [221, 66] width 20 height 13
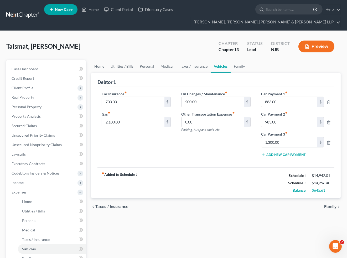
drag, startPoint x: 243, startPoint y: 151, endPoint x: 294, endPoint y: 166, distance: 53.0
click at [243, 151] on div "Oil Changes / Maintenance fiber_manual_record 500.00 $ Other Transportation Exp…" at bounding box center [216, 126] width 80 height 70
click at [281, 142] on input "1,300.00" at bounding box center [290, 142] width 56 height 10
drag, startPoint x: 238, startPoint y: 144, endPoint x: 265, endPoint y: 128, distance: 30.6
click at [238, 144] on div "Oil Changes / Maintenance fiber_manual_record 500.00 $ Other Transportation Exp…" at bounding box center [216, 126] width 80 height 70
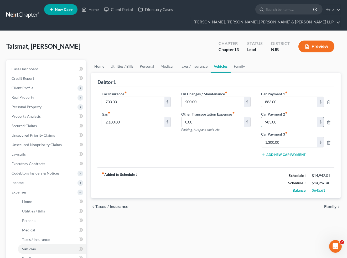
click at [269, 119] on input "983.00" at bounding box center [290, 122] width 56 height 10
click at [226, 146] on div "Oil Changes / Maintenance fiber_manual_record 500.00 $ Other Transportation Exp…" at bounding box center [216, 126] width 80 height 70
click at [256, 184] on div "fiber_manual_record Added to Schedule J Schedule I: $14,942.01 Schedule J: $13,…" at bounding box center [216, 182] width 237 height 31
click at [278, 123] on input "418" at bounding box center [290, 122] width 56 height 10
type input "980"
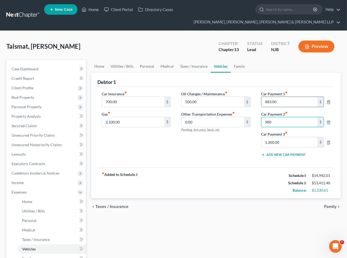
click at [282, 100] on input "883.00" at bounding box center [290, 102] width 56 height 10
click at [211, 161] on div "Oil Changes / Maintenance fiber_manual_record 500.00 $ Other Transportation Exp…" at bounding box center [216, 126] width 80 height 70
click at [286, 100] on input "418" at bounding box center [290, 102] width 56 height 10
click at [283, 100] on input "418" at bounding box center [290, 102] width 56 height 10
type input "418.00"
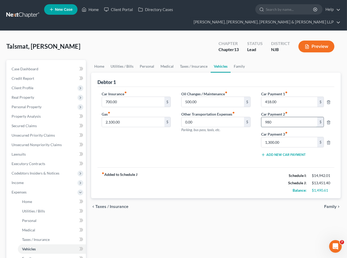
click at [278, 120] on input "980" at bounding box center [290, 122] width 56 height 10
click at [273, 120] on input "980" at bounding box center [290, 122] width 56 height 10
type input "980.00"
click at [217, 154] on div "Oil Changes / Maintenance fiber_manual_record 500.00 $ Other Transportation Exp…" at bounding box center [216, 126] width 80 height 70
click at [330, 205] on span "Family" at bounding box center [331, 206] width 12 height 4
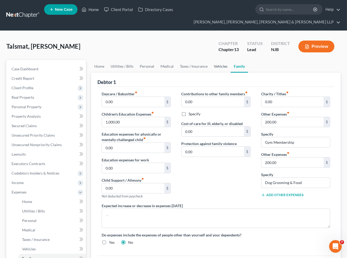
click at [222, 64] on link "Vehicles" at bounding box center [221, 66] width 20 height 13
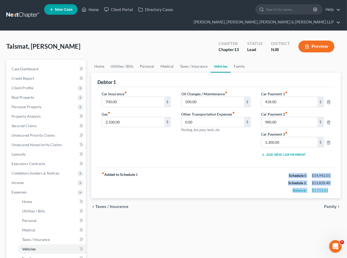
drag, startPoint x: 287, startPoint y: 174, endPoint x: 331, endPoint y: 189, distance: 46.3
click at [331, 189] on div "Schedule I: $14,942.01 Schedule J: $13,828.40 Balance: $1,113.61" at bounding box center [310, 183] width 42 height 22
copy div "Schedule I: $14,942.01 Schedule J: $13,828.40 Balance: $1,113.61"
click at [208, 161] on div "Oil Changes / Maintenance fiber_manual_record 500.00 $ Other Transportation Exp…" at bounding box center [216, 126] width 80 height 70
click at [329, 207] on span "Family" at bounding box center [331, 206] width 12 height 4
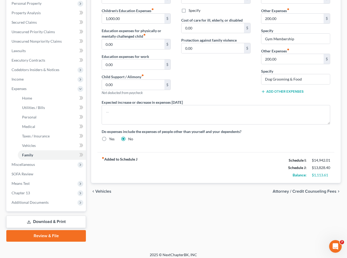
scroll to position [106, 0]
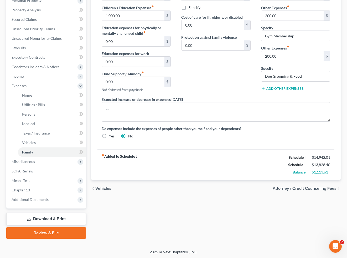
click at [317, 185] on div "chevron_left Vehicles Attorney / Credit Counseling Fees chevron_right" at bounding box center [216, 188] width 250 height 17
click at [317, 186] on span "Attorney / Credit Counseling Fees" at bounding box center [305, 188] width 64 height 4
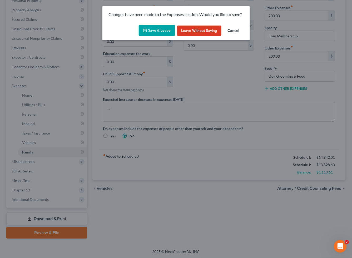
click at [159, 28] on button "Save & Leave" at bounding box center [157, 30] width 36 height 11
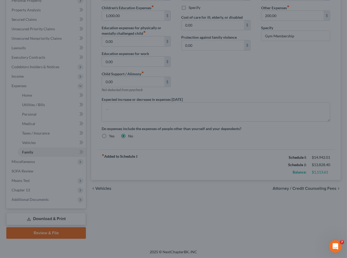
select select "0"
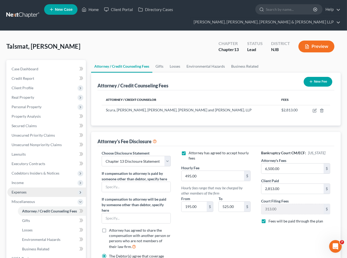
click at [19, 191] on span "Expenses" at bounding box center [19, 192] width 15 height 4
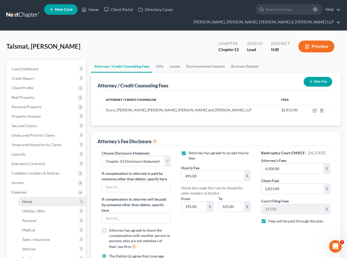
click at [24, 199] on span "Home" at bounding box center [27, 201] width 10 height 4
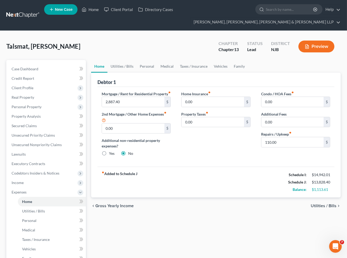
click at [274, 222] on div "Home Utilities / Bills Personal Medical Taxes / Insurance Vehicles Family Debto…" at bounding box center [216, 202] width 255 height 285
click at [215, 148] on div "Home Insurance fiber_manual_record 0.00 $ Property Taxes fiber_manual_record 0.…" at bounding box center [216, 125] width 80 height 69
click at [219, 69] on link "Vehicles" at bounding box center [221, 66] width 20 height 13
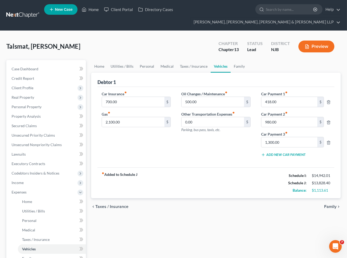
click at [267, 194] on div "fiber_manual_record Added to Schedule J Schedule I: $14,942.01 Schedule J: $13,…" at bounding box center [216, 182] width 237 height 31
click at [193, 38] on div "Talsmat, [PERSON_NAME] Upgraded Chapter Chapter 13 Status [GEOGRAPHIC_DATA] [GE…" at bounding box center [173, 48] width 335 height 23
click at [87, 9] on icon at bounding box center [84, 9] width 5 height 6
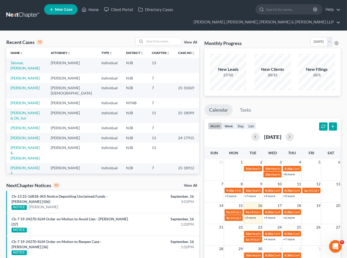
click at [104, 38] on div "Recent Cases 15 View All" at bounding box center [102, 42] width 193 height 10
click at [261, 37] on div "Monthly Progress Bankruptcy Bankruptcy [DATE] [DATE] [DATE] [DATE] [DATE] [DATE…" at bounding box center [273, 42] width 137 height 11
drag, startPoint x: 24, startPoint y: 61, endPoint x: 22, endPoint y: 77, distance: 15.6
click at [24, 61] on link "Talsmat, [PERSON_NAME]" at bounding box center [25, 65] width 29 height 10
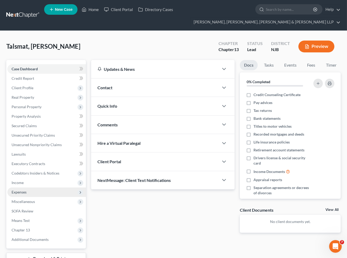
click at [22, 192] on span "Expenses" at bounding box center [19, 192] width 15 height 4
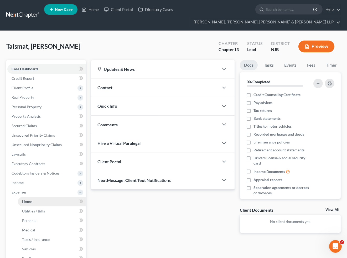
scroll to position [106, 0]
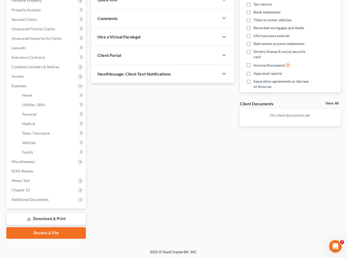
click at [46, 220] on link "Download & Print" at bounding box center [46, 219] width 80 height 12
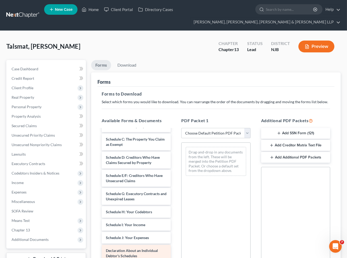
scroll to position [58, 0]
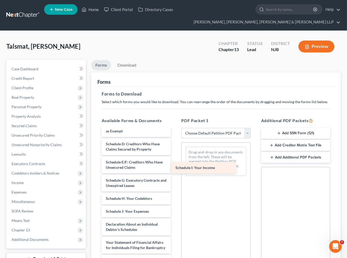
drag, startPoint x: 132, startPoint y: 210, endPoint x: 209, endPoint y: 156, distance: 93.6
click at [175, 156] on div "Schedule I: Your Income Voluntary Petition for Individuals Filing for Bankruptc…" at bounding box center [137, 211] width 78 height 281
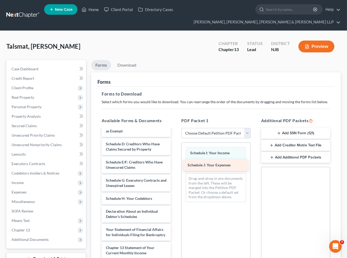
drag, startPoint x: 137, startPoint y: 210, endPoint x: 219, endPoint y: 164, distance: 93.9
click at [175, 164] on div "Schedule J: Your Expenses Voluntary Petition for Individuals Filing for Bankrup…" at bounding box center [137, 205] width 78 height 268
click at [125, 64] on link "Download" at bounding box center [126, 65] width 27 height 10
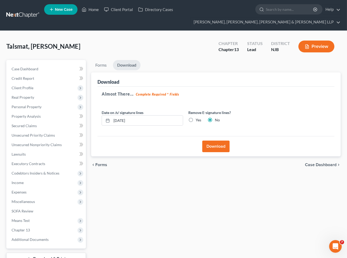
click at [223, 146] on button "Download" at bounding box center [216, 146] width 27 height 12
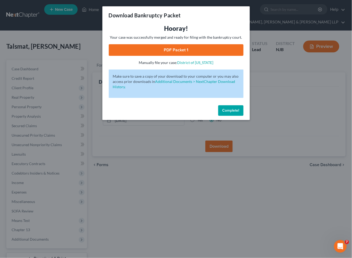
click at [126, 51] on link "PDF Packet 1" at bounding box center [176, 50] width 135 height 12
click at [229, 110] on span "Complete!" at bounding box center [230, 110] width 17 height 4
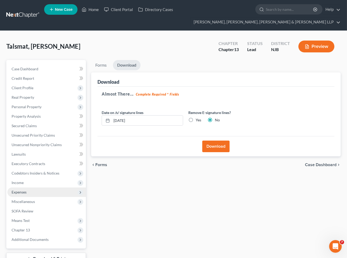
click at [24, 191] on span "Expenses" at bounding box center [19, 192] width 15 height 4
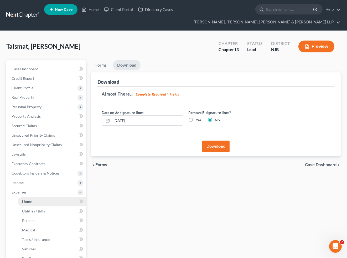
click at [25, 201] on span "Home" at bounding box center [27, 201] width 10 height 4
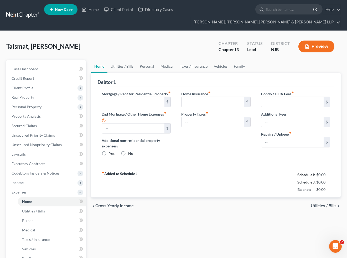
type input "2,887.40"
type input "0.00"
radio input "true"
type input "0.00"
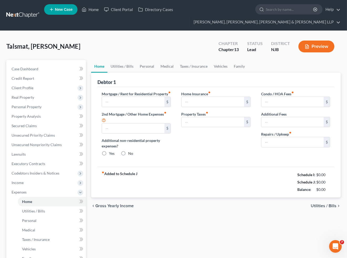
type input "0.00"
type input "110.00"
click at [238, 65] on link "Family" at bounding box center [239, 66] width 17 height 13
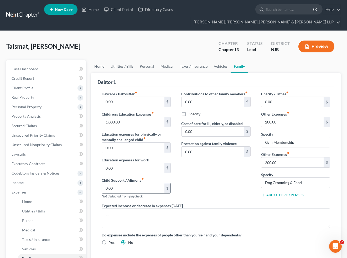
click at [119, 189] on input "0.00" at bounding box center [133, 188] width 62 height 10
type input "413.00"
click at [180, 171] on div "Contributions to other family members fiber_manual_record 0.00 $ Specify Cost o…" at bounding box center [216, 147] width 80 height 112
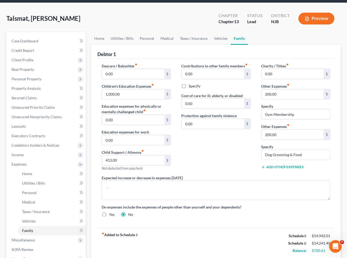
scroll to position [106, 0]
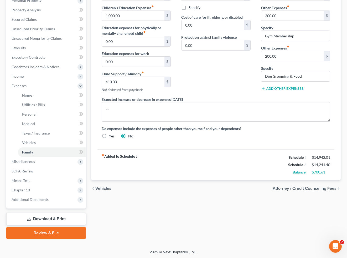
click at [185, 183] on div "chevron_left Vehicles Attorney / Credit Counseling Fees chevron_right" at bounding box center [216, 188] width 250 height 17
drag, startPoint x: 214, startPoint y: 194, endPoint x: 212, endPoint y: 210, distance: 16.4
click at [214, 194] on div "chevron_left Vehicles Attorney / Credit Counseling Fees chevron_right" at bounding box center [216, 188] width 250 height 17
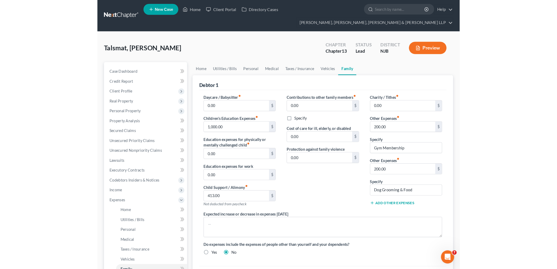
scroll to position [0, 0]
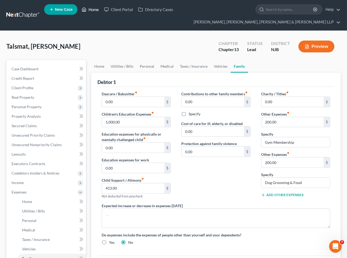
click at [91, 9] on link "Home" at bounding box center [90, 9] width 22 height 9
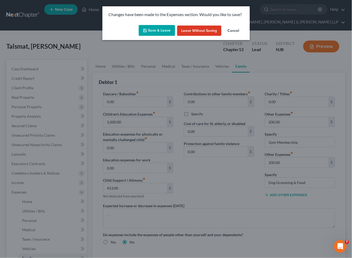
click at [149, 32] on button "Save & Leave" at bounding box center [157, 30] width 36 height 11
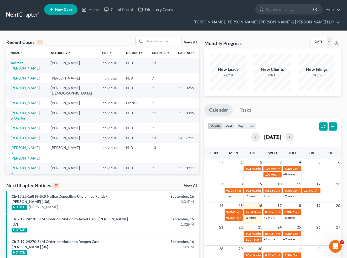
click at [262, 39] on div "Monthly Progress Bankruptcy Bankruptcy [DATE] [DATE] [DATE] [DATE] [DATE] [DATE…" at bounding box center [273, 42] width 137 height 11
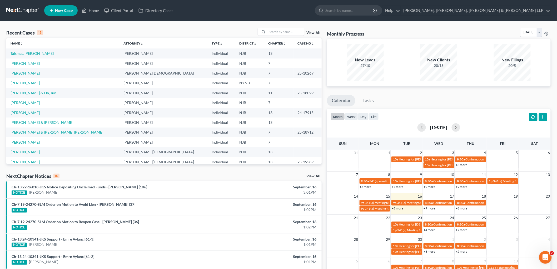
click at [27, 54] on link "Talsmat, [PERSON_NAME]" at bounding box center [32, 53] width 43 height 4
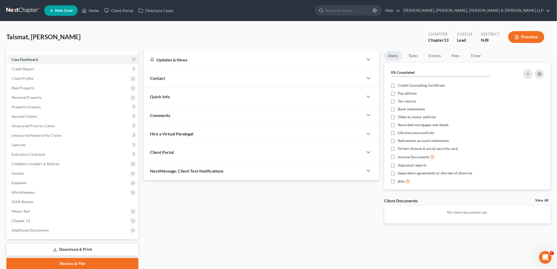
click at [224, 203] on div "Updates & News × [US_STATE][GEOGRAPHIC_DATA] Notes Take a look at NextChapter's…" at bounding box center [261, 141] width 240 height 181
click at [17, 182] on span "Expenses" at bounding box center [19, 182] width 15 height 4
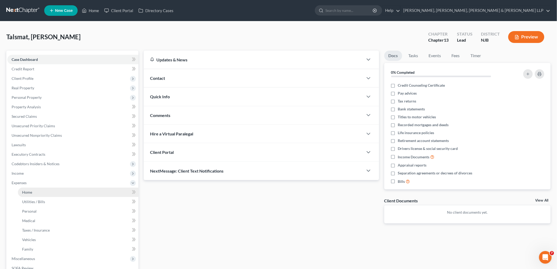
click at [32, 191] on span "Home" at bounding box center [27, 192] width 10 height 4
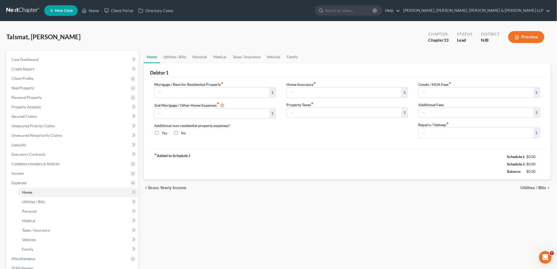
type input "2,887.40"
type input "0.00"
radio input "true"
type input "0.00"
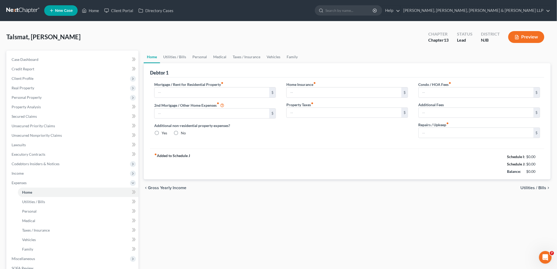
type input "0.00"
type input "110.00"
click at [176, 55] on link "Utilities / Bills" at bounding box center [174, 57] width 29 height 13
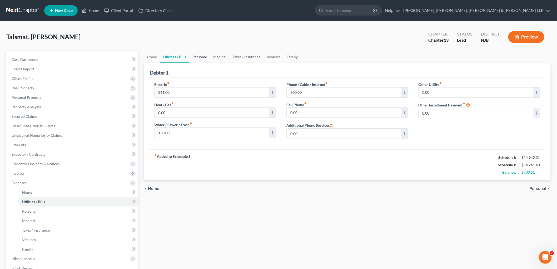
click at [201, 57] on link "Personal" at bounding box center [199, 57] width 21 height 13
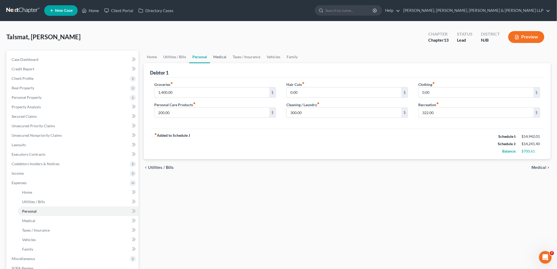
click at [222, 56] on link "Medical" at bounding box center [219, 57] width 19 height 13
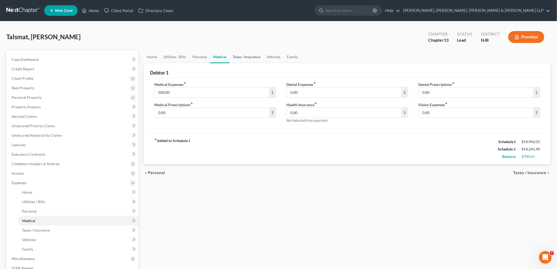
click at [240, 56] on link "Taxes / Insurance" at bounding box center [246, 57] width 34 height 13
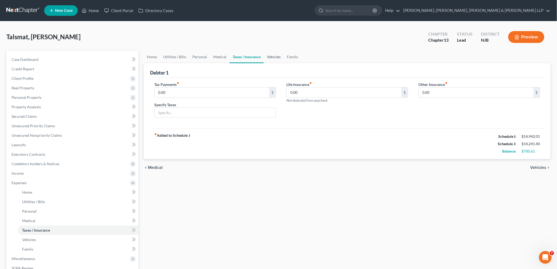
click at [273, 57] on link "Vehicles" at bounding box center [274, 57] width 20 height 13
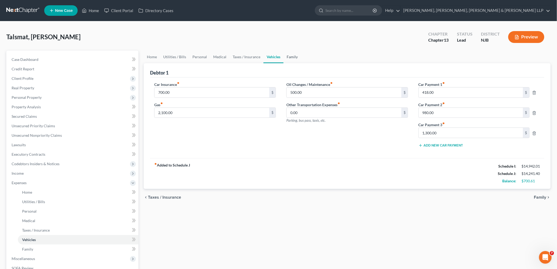
click at [292, 57] on link "Family" at bounding box center [291, 57] width 17 height 13
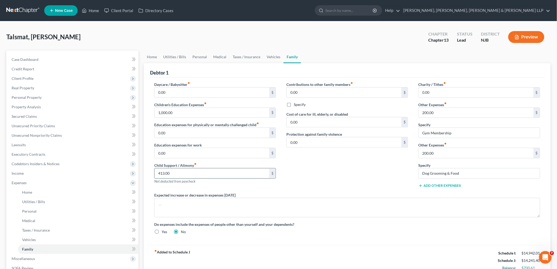
click at [178, 170] on input "413.00" at bounding box center [211, 173] width 115 height 10
type input "411.00"
click at [327, 159] on div "Contributions to other family members fiber_manual_record 0.00 $ Specify Cost o…" at bounding box center [347, 137] width 132 height 110
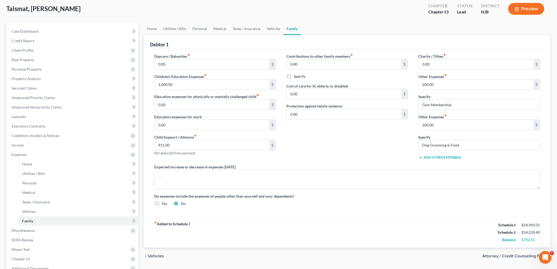
scroll to position [29, 0]
click at [148, 28] on link "Home" at bounding box center [152, 27] width 16 height 13
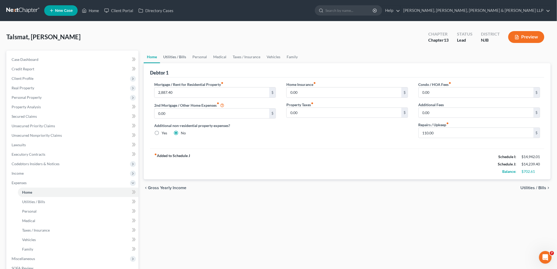
click at [175, 55] on link "Utilities / Bills" at bounding box center [174, 57] width 29 height 13
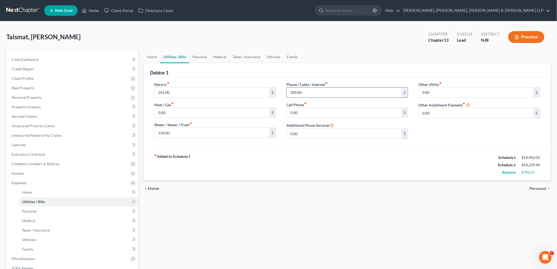
click at [315, 93] on input "300.00" at bounding box center [343, 92] width 115 height 10
type input "310"
click at [277, 68] on div "Debtor 1" at bounding box center [347, 70] width 394 height 14
click at [196, 54] on link "Personal" at bounding box center [199, 57] width 21 height 13
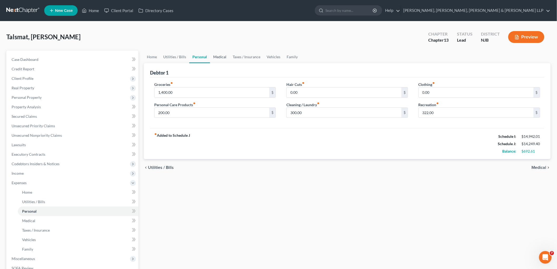
click at [217, 56] on link "Medical" at bounding box center [219, 57] width 19 height 13
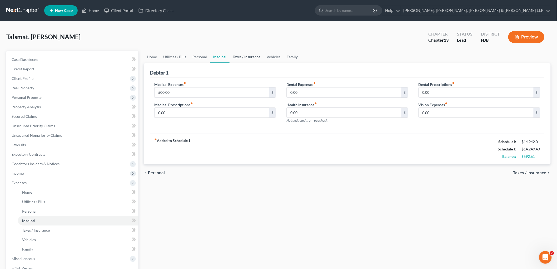
click at [245, 54] on link "Taxes / Insurance" at bounding box center [246, 57] width 34 height 13
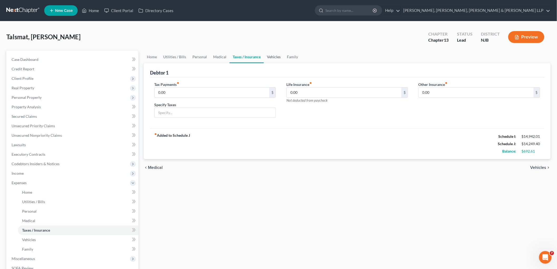
click at [273, 56] on link "Vehicles" at bounding box center [274, 57] width 20 height 13
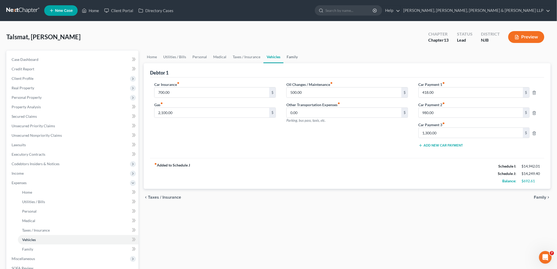
click at [288, 57] on link "Family" at bounding box center [291, 57] width 17 height 13
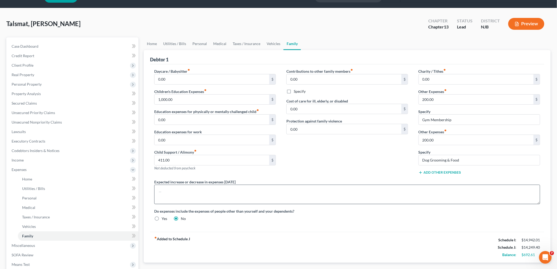
scroll to position [29, 0]
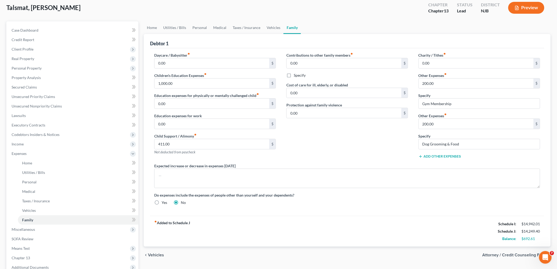
click at [347, 156] on button "Add Other Expenses" at bounding box center [439, 156] width 43 height 4
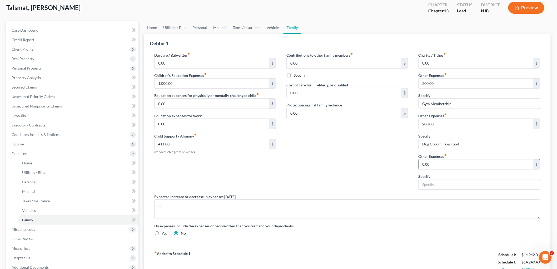
click at [347, 164] on input "0.00" at bounding box center [475, 164] width 115 height 10
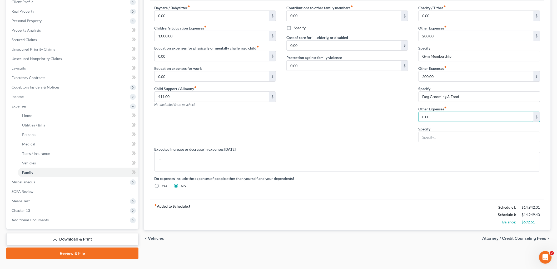
scroll to position [86, 0]
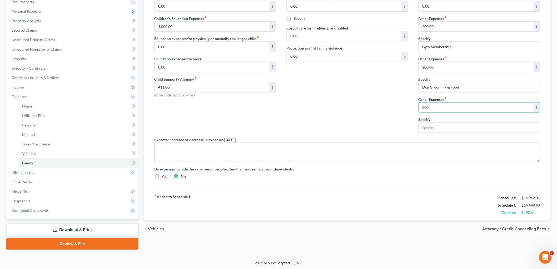
drag, startPoint x: 434, startPoint y: 108, endPoint x: 405, endPoint y: 107, distance: 29.5
click at [347, 107] on div "Daycare / Babysitter fiber_manual_record 0.00 $ Children's Education Expenses f…" at bounding box center [347, 90] width 396 height 188
type input "190"
click at [347, 123] on input "text" at bounding box center [478, 127] width 121 height 10
type input "S"
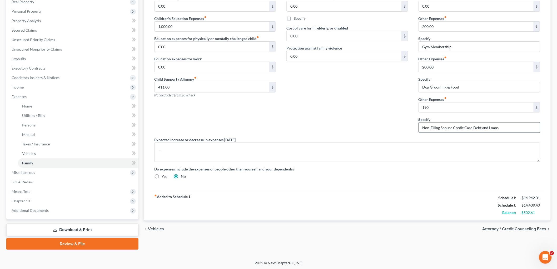
click at [347, 127] on input "Non-Filing Spouse Credit Card Debt and Loans" at bounding box center [478, 127] width 121 height 10
click at [347, 113] on div "Contributions to other family members fiber_manual_record 0.00 $ Specify Cost o…" at bounding box center [347, 66] width 132 height 141
click at [347, 130] on input "Non-Filing Spouse Credit Card Debt and Loans" at bounding box center [478, 127] width 121 height 10
type input "Non-Filing Spouse Credit Card Debt and Loans Payment"
click at [347, 116] on div "Contributions to other family members fiber_manual_record 0.00 $ Specify Cost o…" at bounding box center [347, 66] width 132 height 141
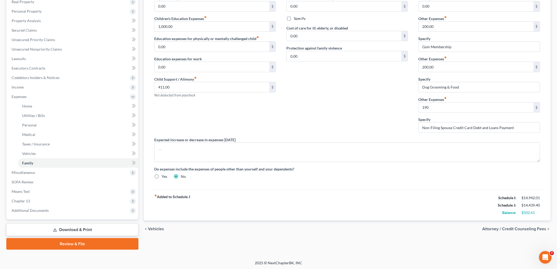
click at [347, 228] on span "Attorney / Credit Counseling Fees" at bounding box center [514, 228] width 64 height 4
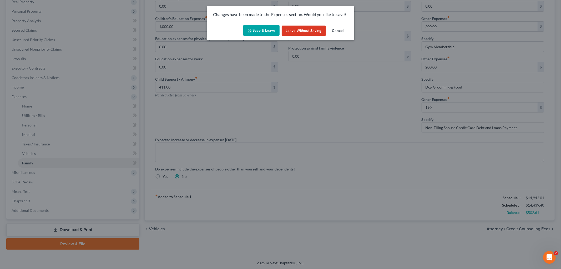
click at [263, 26] on button "Save & Leave" at bounding box center [261, 30] width 36 height 11
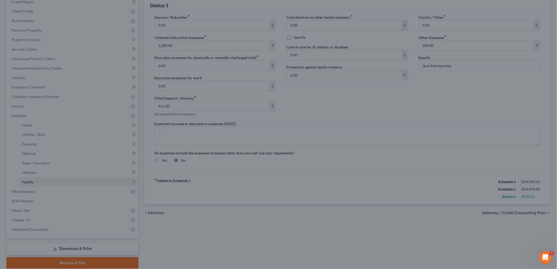
select select "0"
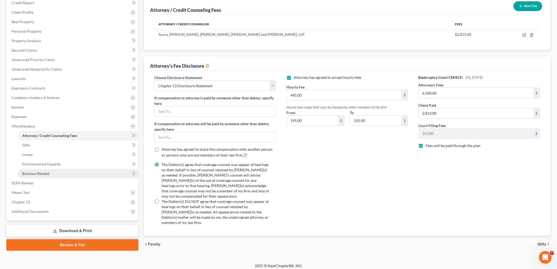
scroll to position [67, 0]
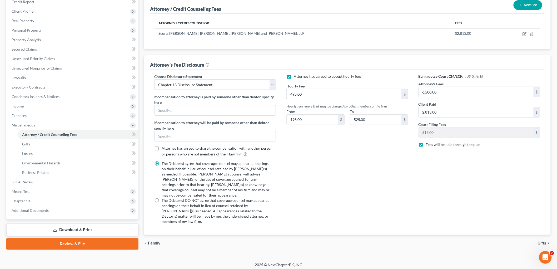
click at [64, 227] on link "Download & Print" at bounding box center [72, 229] width 132 height 12
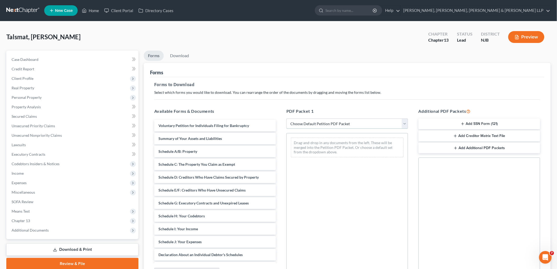
drag, startPoint x: 307, startPoint y: 123, endPoint x: 307, endPoint y: 127, distance: 4.2
click at [307, 123] on select "Choose Default Petition PDF Packet Complete Bankruptcy Petition (all forms and …" at bounding box center [347, 123] width 122 height 11
select select "0"
click at [286, 118] on select "Choose Default Petition PDF Packet Complete Bankruptcy Petition (all forms and …" at bounding box center [347, 123] width 122 height 11
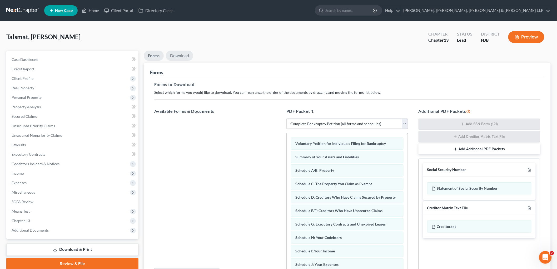
click at [180, 55] on link "Download" at bounding box center [179, 56] width 27 height 10
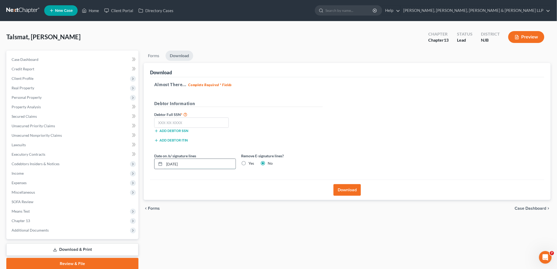
click at [174, 164] on input "[DATE]" at bounding box center [199, 164] width 71 height 10
type input "[DATE]"
click at [182, 122] on input "text" at bounding box center [191, 122] width 74 height 11
type input "517-37-7513"
click at [291, 127] on div "Debtor Full SSN * 517-37-7513 Add debtor SSN" at bounding box center [239, 124] width 174 height 26
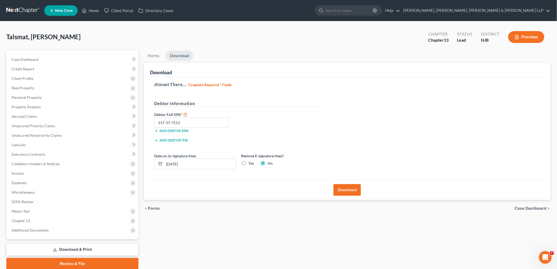
click at [347, 192] on button "Download" at bounding box center [346, 190] width 27 height 12
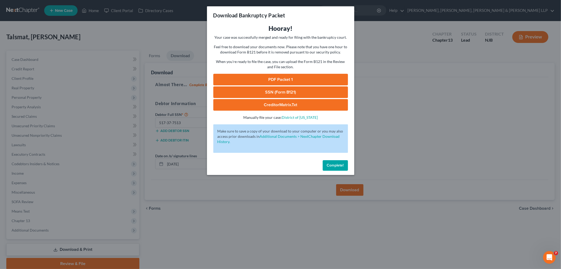
drag, startPoint x: 249, startPoint y: 78, endPoint x: 252, endPoint y: 169, distance: 90.5
click at [249, 78] on link "PDF Packet 1" at bounding box center [280, 80] width 135 height 12
click at [270, 89] on link "SSN (Form B121)" at bounding box center [280, 92] width 135 height 12
click at [338, 166] on span "Complete!" at bounding box center [335, 165] width 17 height 4
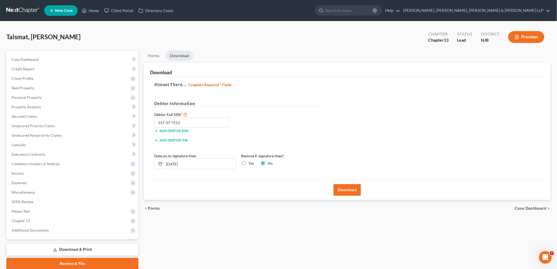
click at [248, 164] on label "Yes" at bounding box center [251, 162] width 6 height 5
click at [250, 164] on input "Yes" at bounding box center [251, 161] width 3 height 3
radio input "true"
radio input "false"
click at [344, 191] on button "Download" at bounding box center [346, 190] width 27 height 12
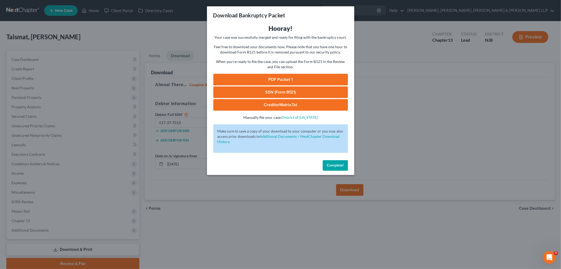
drag, startPoint x: 282, startPoint y: 76, endPoint x: 351, endPoint y: 210, distance: 150.9
click at [282, 76] on link "PDF Packet 1" at bounding box center [280, 80] width 135 height 12
click at [232, 90] on link "SSN (Form B121)" at bounding box center [280, 92] width 135 height 12
click at [336, 167] on span "Complete!" at bounding box center [335, 165] width 17 height 4
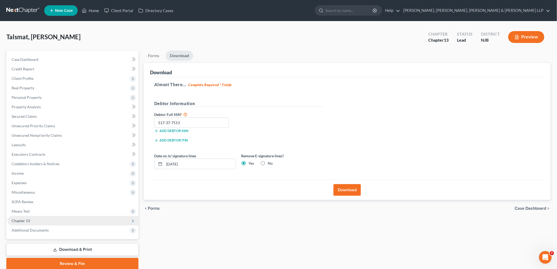
click at [22, 219] on span "Chapter 13" at bounding box center [21, 220] width 18 height 4
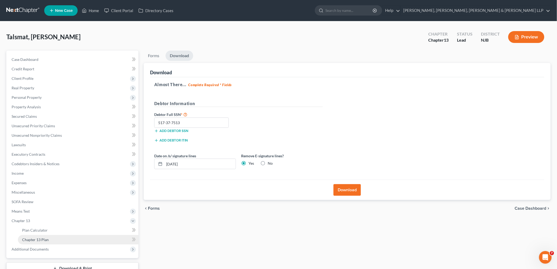
click at [30, 236] on link "Chapter 13 Plan" at bounding box center [78, 239] width 120 height 9
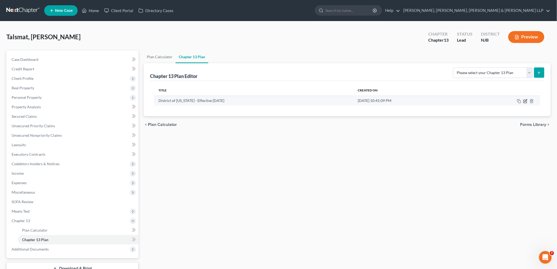
click at [347, 101] on icon "button" at bounding box center [525, 101] width 4 height 4
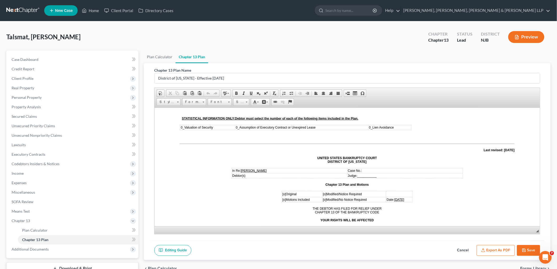
scroll to position [29, 0]
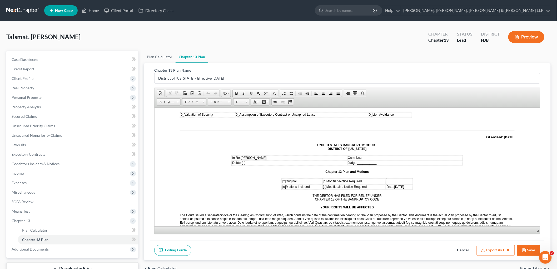
click at [347, 184] on span "[DATE]" at bounding box center [399, 186] width 10 height 4
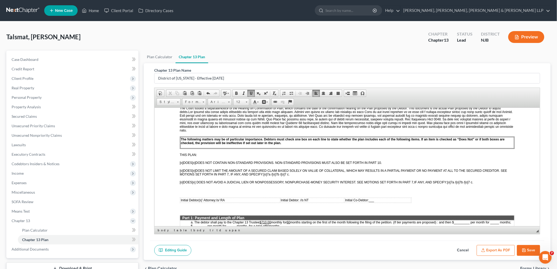
scroll to position [146, 0]
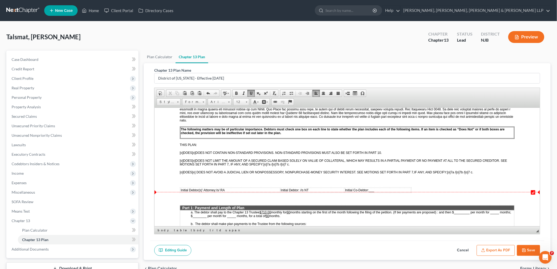
click at [267, 210] on u "$710.00" at bounding box center [264, 212] width 11 height 4
click at [301, 188] on span "Initial Debtor: //s NT" at bounding box center [294, 190] width 28 height 4
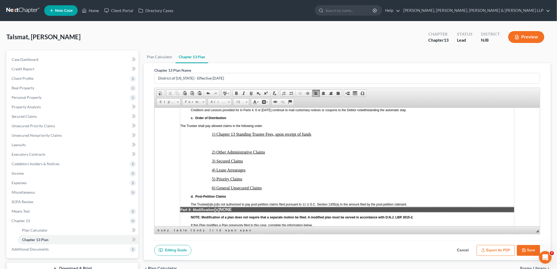
scroll to position [1081, 0]
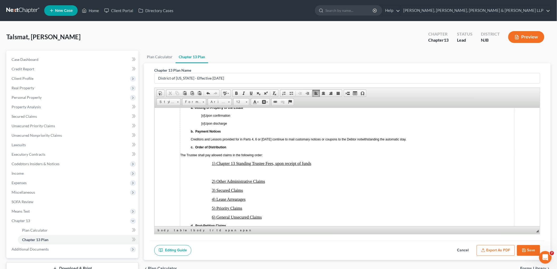
click at [216, 170] on p at bounding box center [351, 172] width 323 height 5
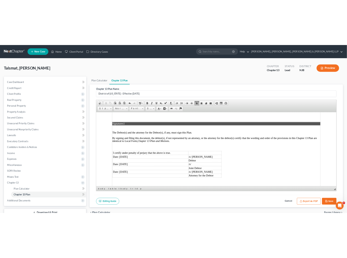
scroll to position [1307, 0]
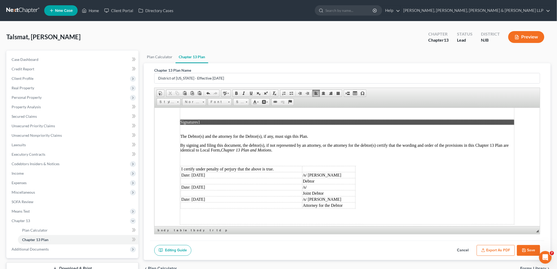
click at [199, 172] on td "Date: [DATE]" at bounding box center [240, 175] width 121 height 6
drag, startPoint x: 214, startPoint y: 160, endPoint x: 193, endPoint y: 159, distance: 21.6
click at [193, 184] on td "Date: [DATE]" at bounding box center [240, 187] width 121 height 6
click at [198, 196] on td "Date: [DATE]" at bounding box center [240, 199] width 121 height 6
click at [347, 248] on button "Export as PDF" at bounding box center [495, 250] width 38 height 11
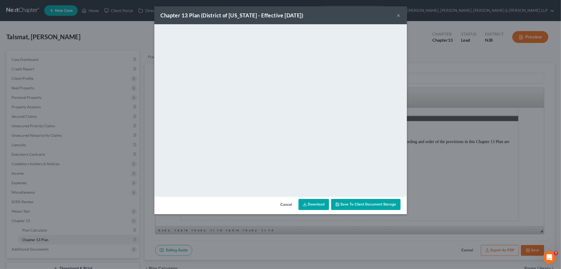
drag, startPoint x: 285, startPoint y: 203, endPoint x: 358, endPoint y: 225, distance: 76.3
click at [285, 203] on button "Cancel" at bounding box center [286, 204] width 20 height 11
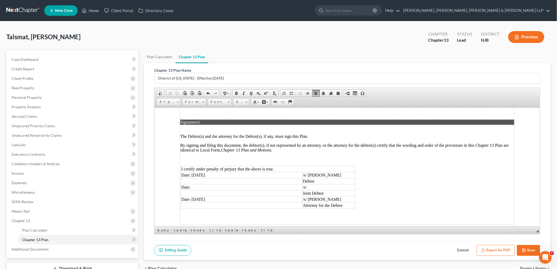
click at [347, 249] on button "Save" at bounding box center [528, 250] width 23 height 11
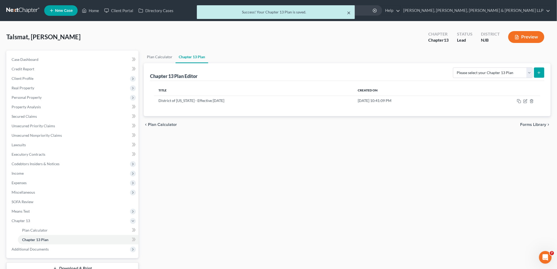
click at [347, 11] on button "×" at bounding box center [349, 12] width 4 height 6
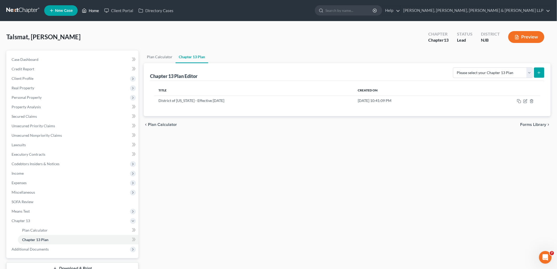
click at [89, 11] on link "Home" at bounding box center [90, 10] width 22 height 9
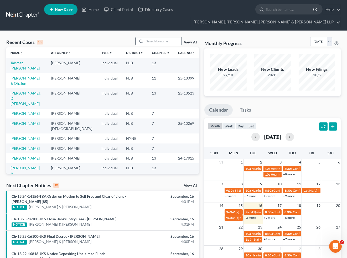
click at [160, 39] on input "search" at bounding box center [163, 41] width 37 height 8
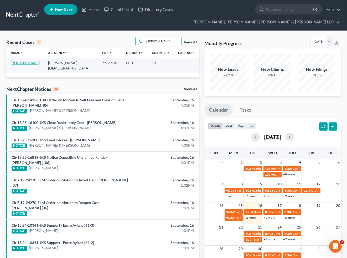
type input "[PERSON_NAME]"
click at [31, 62] on link "[PERSON_NAME]" at bounding box center [25, 62] width 29 height 4
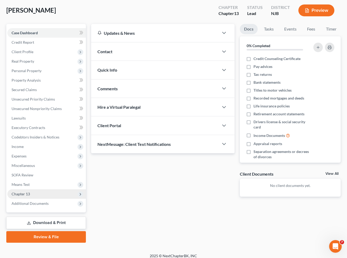
scroll to position [40, 0]
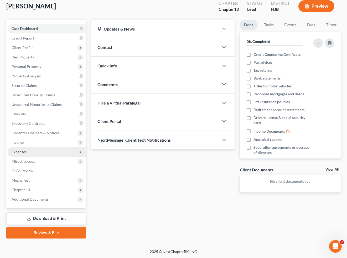
click at [19, 149] on span "Expenses" at bounding box center [19, 151] width 15 height 4
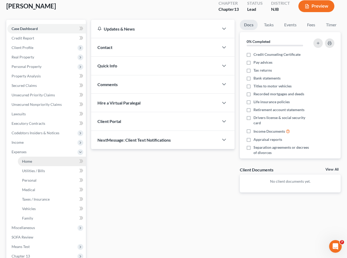
click at [27, 157] on link "Home" at bounding box center [52, 161] width 68 height 9
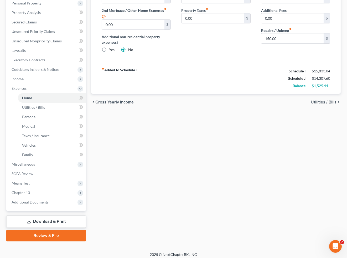
scroll to position [106, 0]
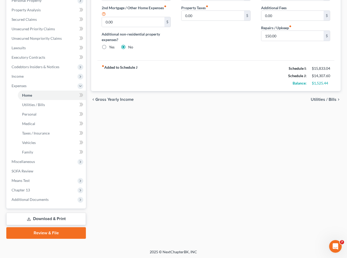
click at [47, 216] on link "Download & Print" at bounding box center [46, 219] width 80 height 12
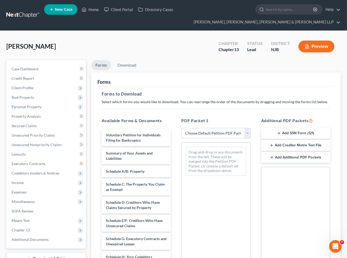
click at [206, 134] on select "Choose Default Petition PDF Packet Complete Bankruptcy Petition (all forms and …" at bounding box center [215, 133] width 69 height 11
select select "0"
click at [181, 128] on select "Choose Default Petition PDF Packet Complete Bankruptcy Petition (all forms and …" at bounding box center [215, 133] width 69 height 11
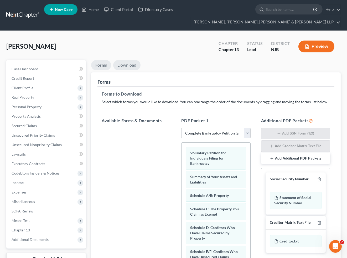
click at [125, 63] on link "Download" at bounding box center [126, 65] width 27 height 10
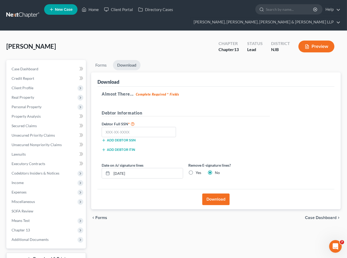
click at [196, 173] on label "Yes" at bounding box center [199, 172] width 6 height 5
click at [198, 173] on input "Yes" at bounding box center [199, 171] width 3 height 3
radio input "true"
radio input "false"
click at [122, 173] on input "[DATE]" at bounding box center [147, 173] width 71 height 10
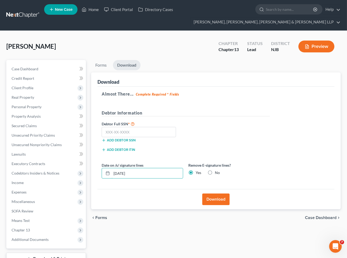
type input "[DATE]"
click at [199, 132] on div "Debtor Full SSN * Add debtor SSN" at bounding box center [186, 133] width 174 height 26
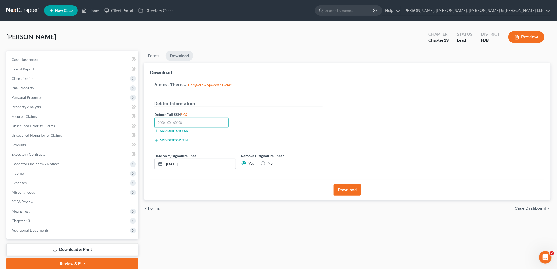
click at [194, 124] on input "text" at bounding box center [191, 122] width 74 height 11
type input "612-74-3048"
click at [347, 187] on button "Download" at bounding box center [346, 190] width 27 height 12
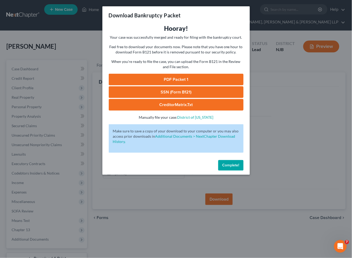
click at [175, 77] on link "PDF Packet 1" at bounding box center [176, 80] width 135 height 12
click at [142, 92] on link "SSN (Form B121)" at bounding box center [176, 92] width 135 height 12
click at [232, 168] on button "Complete!" at bounding box center [230, 165] width 25 height 11
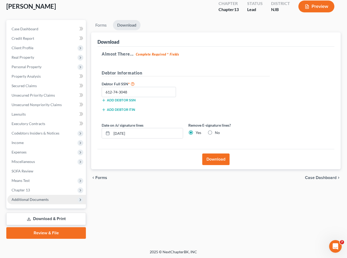
scroll to position [40, 0]
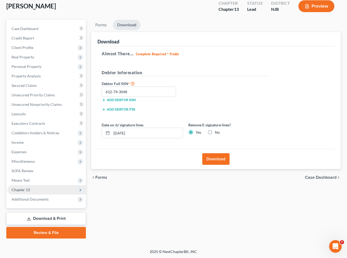
click at [22, 185] on span "Chapter 13" at bounding box center [46, 189] width 79 height 9
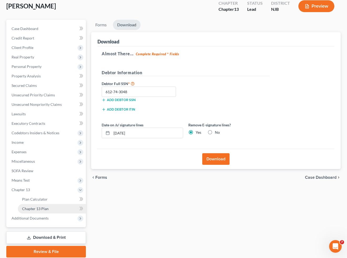
click at [39, 207] on span "Chapter 13 Plan" at bounding box center [35, 208] width 27 height 4
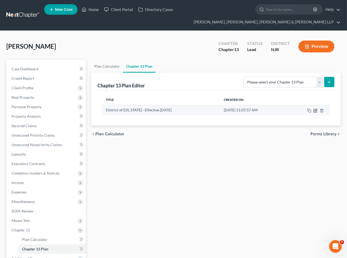
click at [315, 110] on icon "button" at bounding box center [316, 110] width 4 height 4
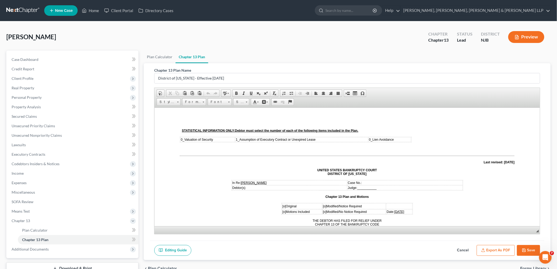
scroll to position [29, 0]
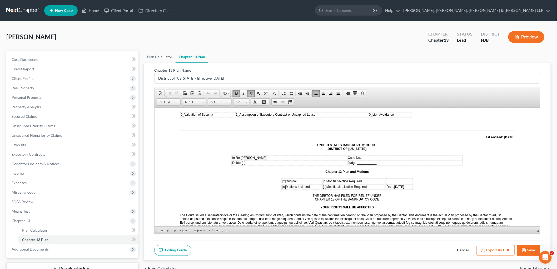
click at [347, 185] on span "[DATE]" at bounding box center [399, 186] width 10 height 4
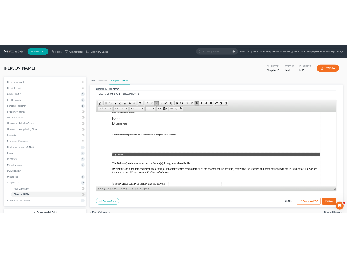
scroll to position [1335, 0]
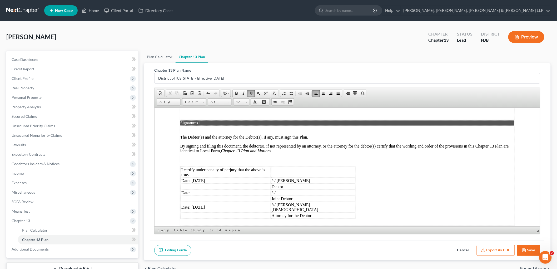
click at [198, 177] on td "Date: [DATE]" at bounding box center [225, 180] width 90 height 6
click at [199, 201] on td "Date: [DATE]" at bounding box center [225, 206] width 90 height 11
drag, startPoint x: 496, startPoint y: 252, endPoint x: 335, endPoint y: 248, distance: 161.0
click at [347, 252] on button "Export as PDF" at bounding box center [495, 250] width 38 height 11
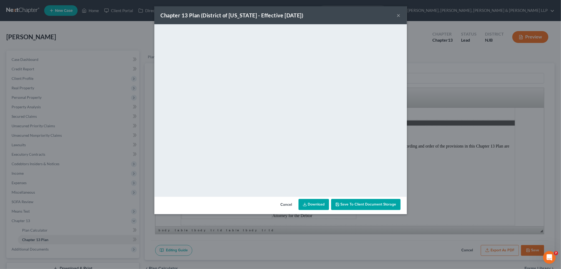
click at [283, 204] on button "Cancel" at bounding box center [286, 204] width 20 height 11
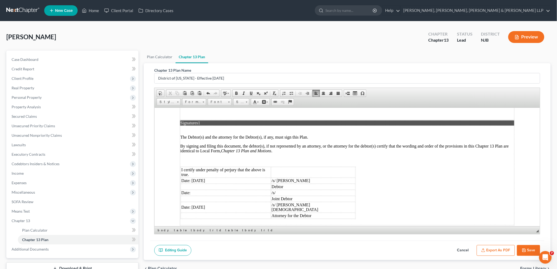
click at [347, 248] on button "Save" at bounding box center [528, 250] width 23 height 11
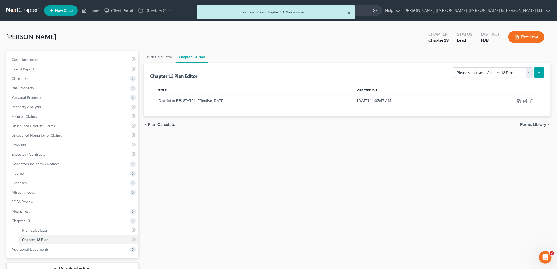
click at [347, 12] on button "×" at bounding box center [349, 12] width 4 height 6
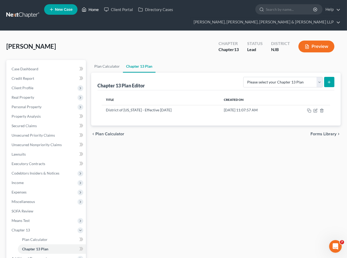
click at [91, 7] on link "Home" at bounding box center [90, 9] width 22 height 9
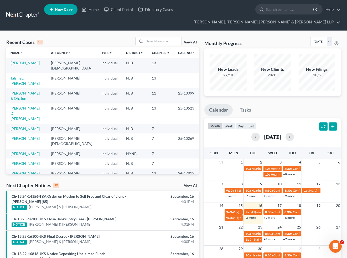
click at [264, 37] on div "Monthly Progress Bankruptcy Bankruptcy [DATE] [DATE] [DATE] [DATE] [DATE] [DATE…" at bounding box center [273, 42] width 137 height 11
click at [162, 41] on input "search" at bounding box center [163, 41] width 37 height 8
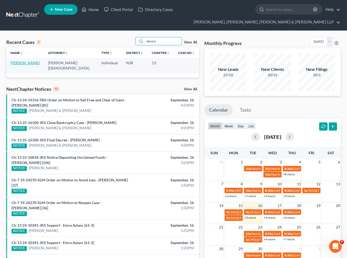
type input "obrero"
click at [21, 64] on link "[PERSON_NAME]" at bounding box center [25, 62] width 29 height 4
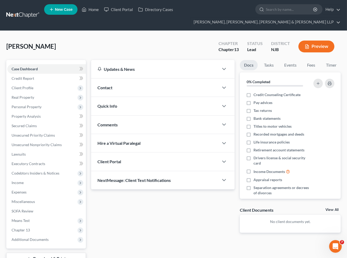
click at [170, 37] on div "[PERSON_NAME] Chapter Chapter 13 Status Lead District NJB Preview" at bounding box center [173, 48] width 335 height 23
click at [20, 182] on span "Income" at bounding box center [18, 182] width 12 height 4
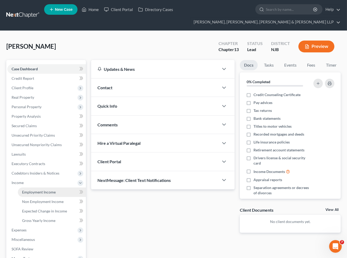
drag, startPoint x: 180, startPoint y: 231, endPoint x: 32, endPoint y: 190, distance: 153.0
click at [180, 231] on div "Updates & News × [US_STATE][GEOGRAPHIC_DATA] Notes Take a look at NextChapter's…" at bounding box center [163, 150] width 149 height 181
click at [32, 190] on span "Employment Income" at bounding box center [39, 192] width 34 height 4
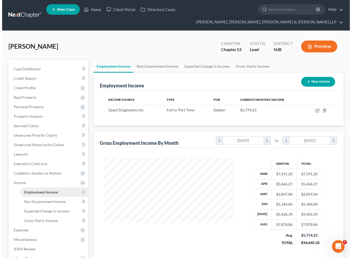
scroll to position [94, 139]
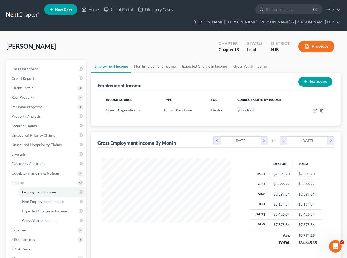
click at [313, 78] on button "New Income" at bounding box center [316, 82] width 34 height 10
select select "0"
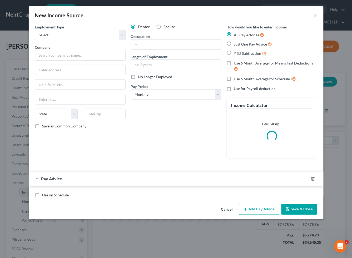
scroll to position [94, 141]
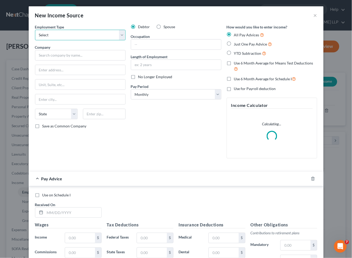
click at [62, 34] on select "Select Full or [DEMOGRAPHIC_DATA] Employment Self Employment" at bounding box center [80, 35] width 90 height 11
select select "0"
click at [35, 30] on select "Select Full or [DEMOGRAPHIC_DATA] Employment Self Employment" at bounding box center [80, 35] width 90 height 11
click at [52, 56] on input "text" at bounding box center [80, 55] width 90 height 11
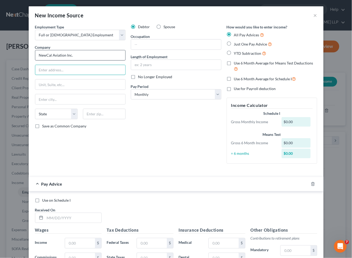
type input "NewCal Aviation Inc."
type input "[STREET_ADDRESS]"
click at [92, 114] on input "text" at bounding box center [104, 114] width 43 height 11
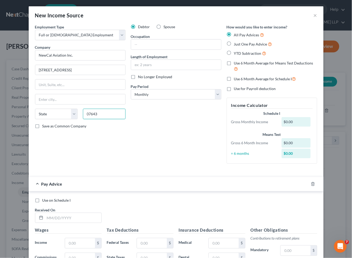
type input "07643"
type input "Little Ferry"
select select "33"
click at [95, 138] on div "Employment Type * Select Full or [DEMOGRAPHIC_DATA] Employment Self Employment …" at bounding box center [80, 96] width 96 height 144
drag, startPoint x: 150, startPoint y: 94, endPoint x: 150, endPoint y: 98, distance: 3.9
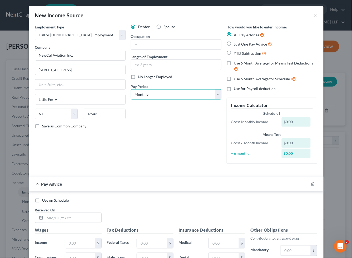
click at [150, 94] on select "Select Monthly Twice Monthly Every Other Week Weekly" at bounding box center [176, 94] width 90 height 11
select select "3"
click at [131, 89] on select "Select Monthly Twice Monthly Every Other Week Weekly" at bounding box center [176, 94] width 90 height 11
click at [106, 139] on div "Employment Type * Select Full or [DEMOGRAPHIC_DATA] Employment Self Employment …" at bounding box center [80, 96] width 96 height 144
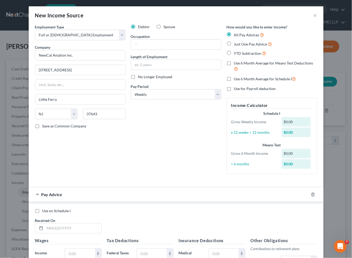
click at [124, 164] on div "Employment Type * Select Full or [DEMOGRAPHIC_DATA] Employment Self Employment …" at bounding box center [80, 101] width 96 height 154
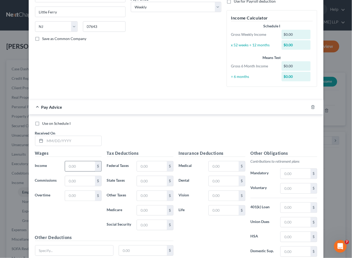
scroll to position [88, 0]
click at [82, 143] on input "text" at bounding box center [73, 141] width 56 height 10
type input "0"
type input "[DATE]"
drag, startPoint x: 297, startPoint y: 134, endPoint x: 164, endPoint y: 152, distance: 134.7
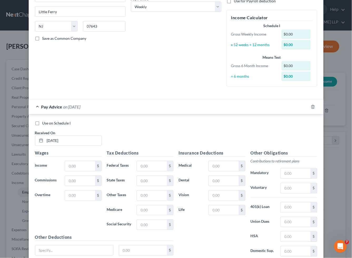
click at [297, 134] on div "Use on Schedule I Received On * [DATE]" at bounding box center [175, 135] width 287 height 30
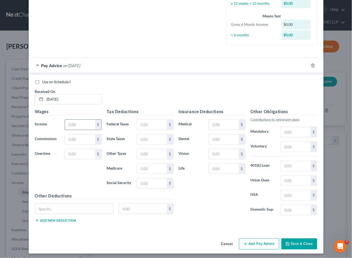
scroll to position [132, 0]
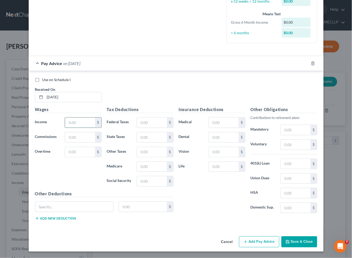
click at [84, 122] on input "text" at bounding box center [80, 123] width 30 height 10
type input "500"
click at [150, 119] on input "text" at bounding box center [152, 123] width 30 height 10
type input "8.85"
click at [154, 182] on input "text" at bounding box center [152, 181] width 30 height 10
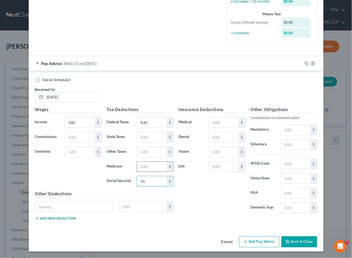
type input "31"
click at [148, 167] on input "text" at bounding box center [152, 167] width 30 height 10
type input "7.25"
click at [194, 180] on div "Insurance Deductions Medical $ Dental $ Vision $ Life $" at bounding box center [212, 162] width 72 height 111
click at [142, 136] on input "text" at bounding box center [152, 137] width 30 height 10
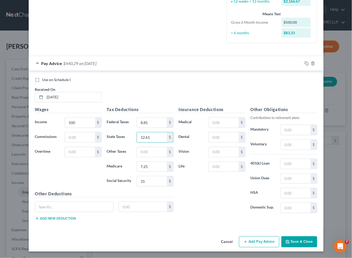
type input "12.61"
click at [145, 93] on div "Use on Schedule I Received On * [DATE]" at bounding box center [175, 92] width 287 height 30
click at [267, 84] on div "Use on Schedule I Received On * [DATE]" at bounding box center [175, 92] width 287 height 30
click at [306, 63] on rect "button" at bounding box center [307, 64] width 2 height 2
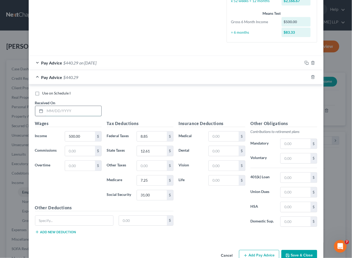
click at [67, 110] on input "text" at bounding box center [73, 111] width 56 height 10
type input "[DATE]"
click at [153, 152] on input "12.61" at bounding box center [152, 151] width 30 height 10
click at [152, 150] on input "12.61" at bounding box center [152, 151] width 30 height 10
type input "12.62"
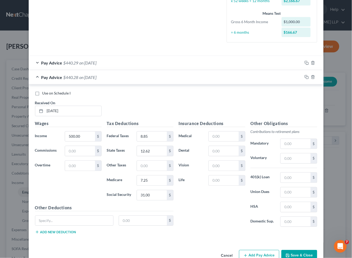
click at [268, 104] on div "Use on Schedule I Received On * [DATE]" at bounding box center [175, 106] width 287 height 30
drag, startPoint x: 304, startPoint y: 78, endPoint x: 98, endPoint y: 157, distance: 220.1
click at [306, 78] on rect "button" at bounding box center [307, 78] width 2 height 2
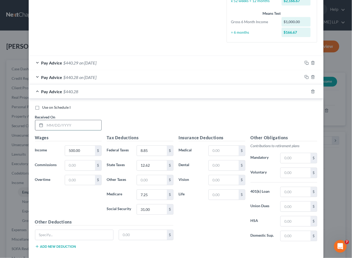
click at [66, 127] on input "text" at bounding box center [73, 125] width 56 height 10
type input "[DATE]"
click at [84, 183] on input "text" at bounding box center [80, 180] width 30 height 10
click at [83, 166] on input "text" at bounding box center [80, 165] width 30 height 10
type input "300"
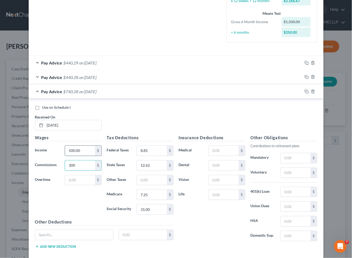
click at [83, 152] on input "500.00" at bounding box center [80, 151] width 30 height 10
type input "0.00"
click at [155, 149] on input "8.85" at bounding box center [152, 151] width 30 height 10
click at [160, 209] on input "31.00" at bounding box center [152, 209] width 30 height 10
click at [88, 207] on div "Wages Income * 0.00 $ Commissions 300 $ Overtime $" at bounding box center [68, 177] width 72 height 84
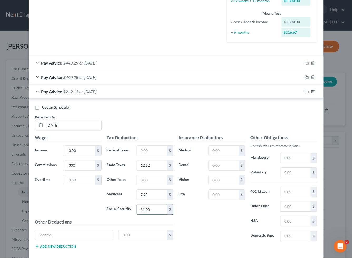
click at [154, 210] on input "31.00" at bounding box center [152, 209] width 30 height 10
type input "18.60"
click at [157, 194] on input "7.25" at bounding box center [152, 195] width 30 height 10
type input "4.35"
click at [187, 209] on div "Insurance Deductions Medical $ Dental $ Vision $ Life $" at bounding box center [212, 190] width 72 height 111
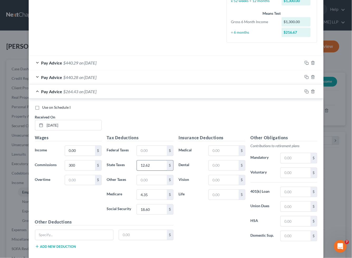
click at [152, 165] on input "12.62" at bounding box center [152, 165] width 30 height 10
type input "7.16"
drag, startPoint x: 267, startPoint y: 114, endPoint x: 1, endPoint y: 181, distance: 274.6
click at [267, 114] on div "Use on Schedule I Received On * [DATE]" at bounding box center [175, 120] width 287 height 30
click at [273, 113] on div "Use on Schedule I Received On * [DATE]" at bounding box center [175, 120] width 287 height 30
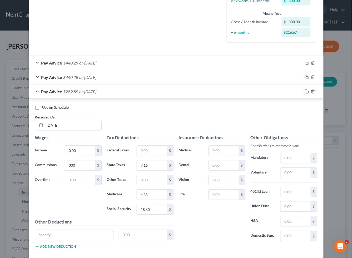
click at [304, 92] on icon "button" at bounding box center [306, 91] width 4 height 4
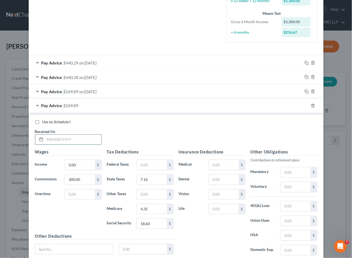
click at [75, 138] on input "text" at bounding box center [73, 140] width 56 height 10
type input "[DATE]"
click at [84, 167] on input "0.00" at bounding box center [80, 165] width 30 height 10
type input "840"
click at [88, 175] on input "300.00" at bounding box center [80, 180] width 30 height 10
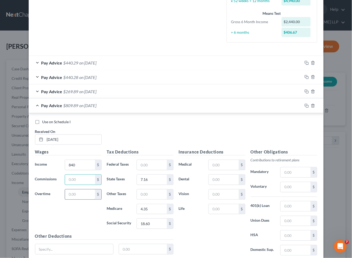
click at [83, 193] on input "text" at bounding box center [80, 194] width 30 height 10
type input "378"
click at [155, 167] on input "text" at bounding box center [152, 165] width 30 height 10
type input "81.72"
click at [158, 223] on input "18.60" at bounding box center [152, 224] width 30 height 10
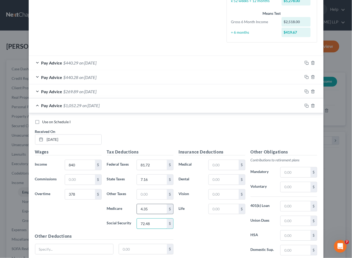
type input "72.48"
click at [153, 209] on input "4.35" at bounding box center [152, 209] width 30 height 10
type input "16.95"
click at [186, 227] on div "Insurance Deductions Medical $ Dental $ Vision $ Life $" at bounding box center [212, 204] width 72 height 111
click at [154, 178] on input "7.16" at bounding box center [152, 180] width 30 height 10
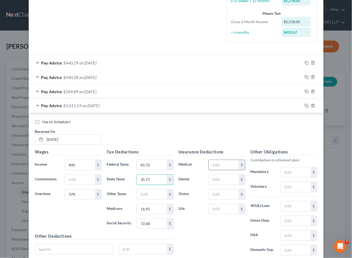
type input "35.71"
click at [230, 166] on input "text" at bounding box center [224, 165] width 30 height 10
type input "49.03"
click at [266, 131] on div "Use on Schedule I Received On * [DATE]" at bounding box center [175, 134] width 287 height 30
click at [306, 106] on rect "button" at bounding box center [307, 106] width 2 height 2
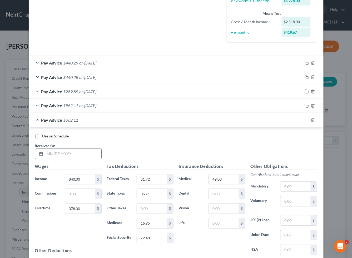
click at [68, 150] on input "text" at bounding box center [73, 154] width 56 height 10
type input "[DATE]"
click at [86, 212] on input "378.00" at bounding box center [80, 209] width 30 height 10
type input "2"
type input "472.50"
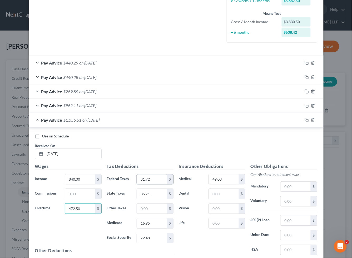
click at [160, 178] on input "81.72" at bounding box center [152, 179] width 30 height 10
type input "93.06"
click at [158, 235] on input "72.48" at bounding box center [152, 238] width 30 height 10
type input "78.34"
click at [152, 224] on input "16.95" at bounding box center [152, 223] width 30 height 10
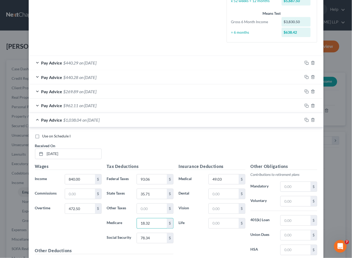
type input "18.32"
click at [151, 195] on input "35.71" at bounding box center [152, 194] width 30 height 10
type input "39.19"
drag, startPoint x: 259, startPoint y: 145, endPoint x: 169, endPoint y: 181, distance: 96.9
click at [259, 145] on div "Use on Schedule I Received On * [DATE]" at bounding box center [175, 149] width 287 height 30
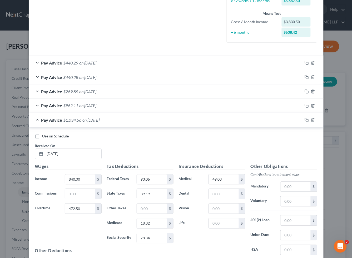
click at [234, 147] on div "Use on Schedule I Received On * [DATE]" at bounding box center [175, 149] width 287 height 30
click at [229, 143] on div "Use on Schedule I Received On * [DATE]" at bounding box center [175, 149] width 287 height 30
click at [305, 61] on icon "button" at bounding box center [306, 63] width 4 height 4
click at [132, 122] on div "Pay Advice $1,034.56 on [DATE]" at bounding box center [166, 120] width 274 height 14
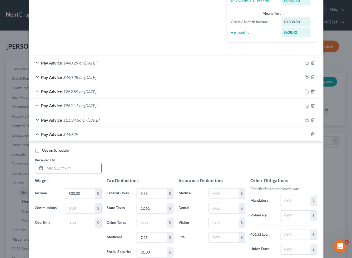
click at [239, 162] on div "Use on Schedule I Received On *" at bounding box center [175, 163] width 287 height 30
click at [81, 169] on input "text" at bounding box center [73, 168] width 56 height 10
type input "[DATE]"
click at [220, 151] on div "Use on Schedule I" at bounding box center [176, 150] width 282 height 5
click at [82, 194] on input "500.00" at bounding box center [80, 194] width 30 height 10
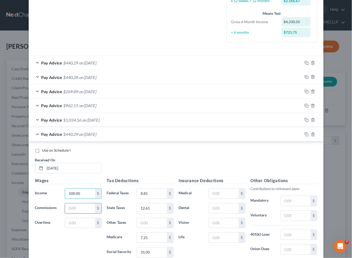
click at [80, 209] on input "text" at bounding box center [80, 208] width 30 height 10
paste input "500.00"
type input "500.00"
click at [69, 195] on input "500.00" at bounding box center [80, 194] width 30 height 10
type input "0.00"
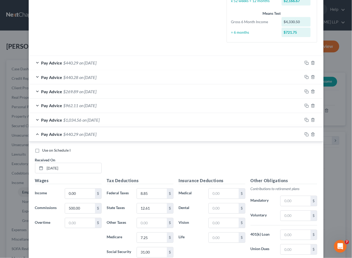
click at [121, 135] on div "Pay Advice $440.29 on [DATE]" at bounding box center [166, 134] width 274 height 14
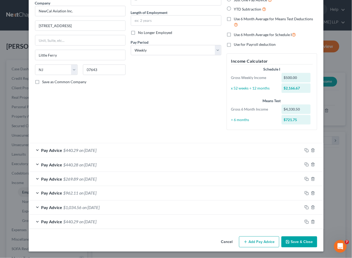
scroll to position [44, 0]
click at [212, 127] on div "Debtor Spouse Occupation Length of Employment No Longer Employed Pay Period * S…" at bounding box center [176, 57] width 96 height 154
click at [306, 221] on rect "button" at bounding box center [307, 222] width 2 height 2
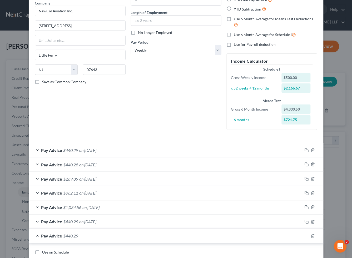
click at [205, 94] on div "Debtor Spouse Occupation Length of Employment No Longer Employed Pay Period * S…" at bounding box center [176, 57] width 96 height 154
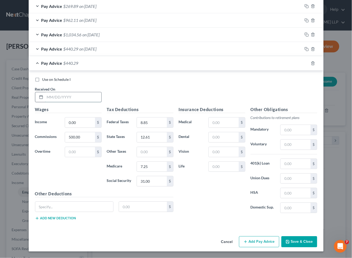
click at [84, 100] on input "text" at bounding box center [73, 97] width 56 height 10
type input "[DATE]"
click at [154, 122] on input "8.85" at bounding box center [152, 123] width 30 height 10
type input "4.37"
click at [230, 88] on div "Use on Schedule I Received On * [DATE]" at bounding box center [175, 92] width 287 height 30
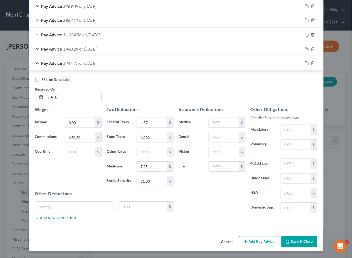
click at [241, 92] on div "Use on Schedule I Received On * [DATE]" at bounding box center [175, 92] width 287 height 30
click at [305, 64] on icon "button" at bounding box center [306, 63] width 4 height 4
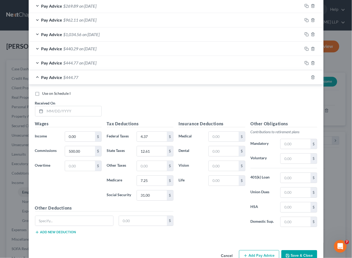
click at [223, 97] on div "Use on Schedule I Received On *" at bounding box center [175, 106] width 287 height 30
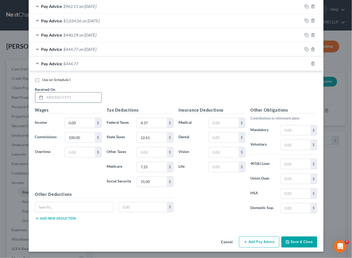
click at [85, 100] on input "text" at bounding box center [73, 97] width 56 height 10
type input "[DATE]"
click at [227, 86] on div "Use on Schedule I Received On * [DATE]" at bounding box center [175, 92] width 287 height 30
click at [82, 122] on input "0.00" at bounding box center [80, 123] width 30 height 10
type input "840.00"
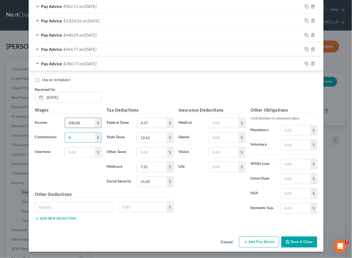
type input "0"
type input "504"
drag, startPoint x: 64, startPoint y: 169, endPoint x: 139, endPoint y: 137, distance: 81.0
click at [64, 169] on div "Wages Income * 840.00 $ Commissions 0 $ Overtime 504 $" at bounding box center [68, 149] width 72 height 84
click at [156, 124] on input "4.37" at bounding box center [152, 123] width 30 height 10
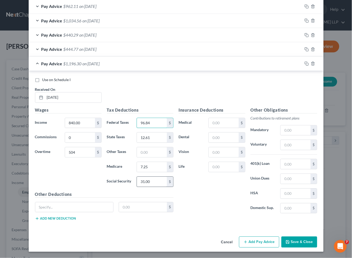
type input "96.84"
click at [151, 179] on input "31.00" at bounding box center [152, 181] width 30 height 10
type input "80.28"
drag, startPoint x: 219, startPoint y: 88, endPoint x: 138, endPoint y: 190, distance: 129.8
click at [219, 88] on div "Use on Schedule I Received On * [DATE]" at bounding box center [175, 92] width 287 height 30
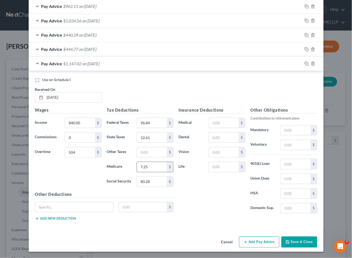
click at [156, 168] on input "7.25" at bounding box center [152, 167] width 30 height 10
type input "18.77"
click at [152, 138] on input "12.61" at bounding box center [152, 137] width 30 height 10
type input "40.36"
click at [225, 122] on input "text" at bounding box center [224, 123] width 30 height 10
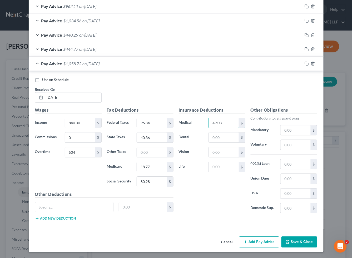
type input "49.03"
drag, startPoint x: 231, startPoint y: 86, endPoint x: 3, endPoint y: 188, distance: 249.7
click at [231, 86] on div "Use on Schedule I Received On * [DATE]" at bounding box center [175, 92] width 287 height 30
click at [271, 90] on div "Use on Schedule I Received On * [DATE]" at bounding box center [175, 92] width 287 height 30
click at [306, 63] on rect "button" at bounding box center [307, 64] width 2 height 2
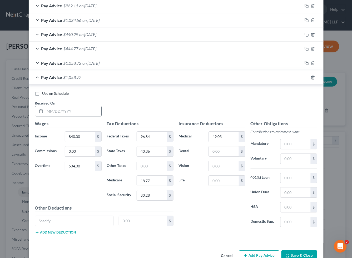
click at [69, 114] on input "text" at bounding box center [73, 111] width 56 height 10
type input "[DATE]"
click at [78, 165] on input "504.00" at bounding box center [80, 166] width 30 height 10
type input "252.00"
click at [157, 136] on input "96.84" at bounding box center [152, 137] width 30 height 10
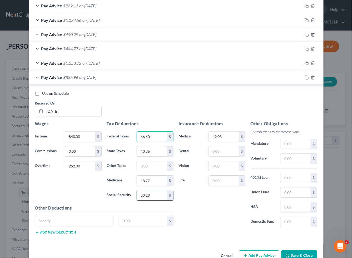
type input "66.60"
click at [154, 193] on input "80.28" at bounding box center [152, 195] width 30 height 10
type input "64.67"
click at [153, 181] on input "18.77" at bounding box center [152, 180] width 30 height 10
type input "15.13"
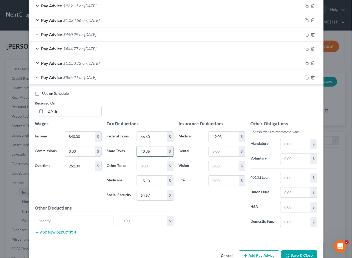
click at [159, 149] on input "40.36" at bounding box center [152, 151] width 30 height 10
type input "31.06"
click at [222, 217] on div "Insurance Deductions Medical 49.03 $ Dental $ Vision $ Life $" at bounding box center [212, 175] width 72 height 111
drag, startPoint x: 245, startPoint y: 104, endPoint x: 302, endPoint y: 80, distance: 61.2
click at [245, 104] on div "Use on Schedule I Received On * [DATE]" at bounding box center [175, 106] width 287 height 30
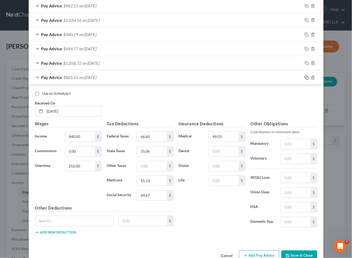
click at [304, 78] on icon "button" at bounding box center [306, 77] width 4 height 4
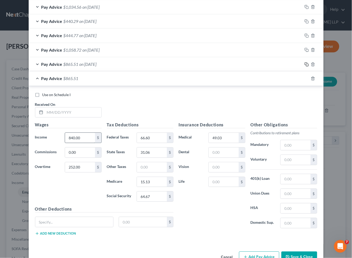
scroll to position [260, 0]
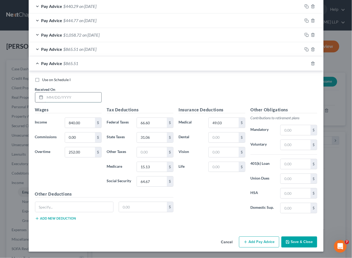
click at [72, 98] on input "text" at bounding box center [73, 97] width 56 height 10
type input "[DATE]"
click at [83, 153] on input "252.00" at bounding box center [80, 152] width 30 height 10
type input "204.75"
click at [150, 122] on input "66.60" at bounding box center [152, 123] width 30 height 10
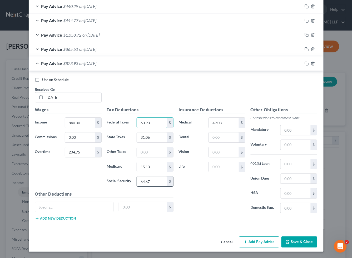
type input "60.93"
click at [151, 181] on input "64.67" at bounding box center [152, 181] width 30 height 10
type input "61.73"
click at [156, 171] on input "15.13" at bounding box center [152, 167] width 30 height 10
type input "14.43"
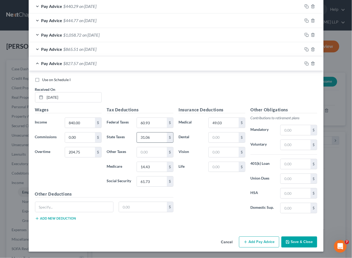
click at [153, 137] on input "31.06" at bounding box center [152, 137] width 30 height 10
type input "29.34"
click at [247, 87] on div "Use on Schedule I Received On * [DATE]" at bounding box center [175, 92] width 287 height 30
click at [304, 64] on icon "button" at bounding box center [306, 63] width 4 height 4
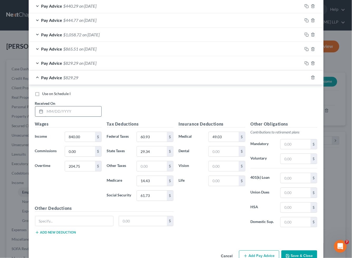
click at [75, 107] on input "text" at bounding box center [73, 111] width 56 height 10
type input "[DATE]"
click at [87, 168] on input "204.75" at bounding box center [80, 166] width 30 height 10
type input "275.63"
click at [158, 136] on input "60.93" at bounding box center [152, 137] width 30 height 10
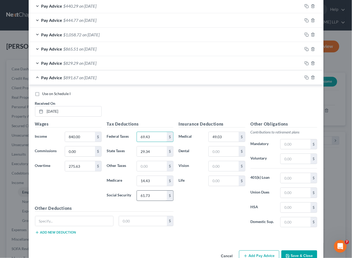
type input "69.43"
click at [155, 194] on input "61.73" at bounding box center [152, 195] width 30 height 10
type input "66.13"
click at [153, 179] on input "14.43" at bounding box center [152, 181] width 30 height 10
type input "15.47"
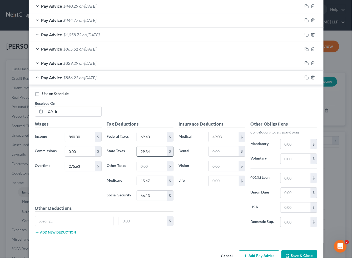
click at [151, 152] on input "29.34" at bounding box center [152, 151] width 30 height 10
type input "31.93"
drag, startPoint x: 244, startPoint y: 102, endPoint x: 3, endPoint y: 216, distance: 266.6
click at [244, 102] on div "Use on Schedule I Received On * [DATE]" at bounding box center [175, 106] width 287 height 30
click at [243, 106] on div "Use on Schedule I Received On * [DATE]" at bounding box center [175, 106] width 287 height 30
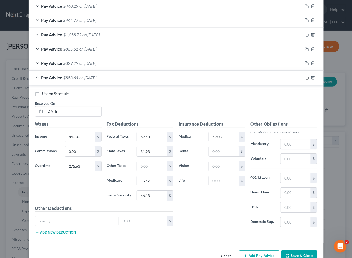
click at [304, 77] on icon "button" at bounding box center [306, 77] width 4 height 4
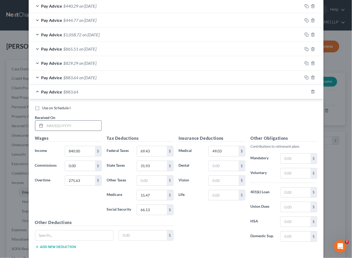
click at [223, 112] on div "Use on Schedule I Received On *" at bounding box center [175, 120] width 287 height 30
click at [83, 128] on input "text" at bounding box center [73, 125] width 56 height 10
type input "[DATE]"
click at [80, 162] on input "0.00" at bounding box center [80, 166] width 30 height 10
type input "500"
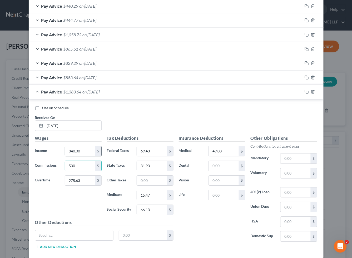
click at [81, 148] on input "840.00" at bounding box center [80, 151] width 30 height 10
type input "0.00"
click at [83, 181] on input "275.63" at bounding box center [80, 180] width 30 height 10
type input "0.00"
click at [159, 153] on input "69.43" at bounding box center [152, 151] width 30 height 10
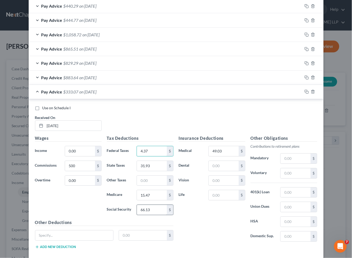
type input "4.37"
click at [158, 209] on input "66.13" at bounding box center [152, 210] width 30 height 10
type input "31.00"
click at [153, 194] on input "15.47" at bounding box center [152, 195] width 30 height 10
type input "7.25"
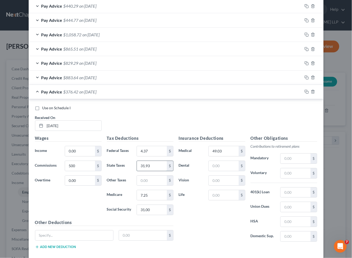
click at [158, 165] on input "31.93" at bounding box center [152, 166] width 30 height 10
type input "12.62"
click at [223, 151] on input "49.03" at bounding box center [224, 151] width 30 height 10
drag, startPoint x: 235, startPoint y: 112, endPoint x: 0, endPoint y: 202, distance: 251.8
click at [235, 112] on div "Use on Schedule I Received On * [DATE]" at bounding box center [175, 120] width 287 height 30
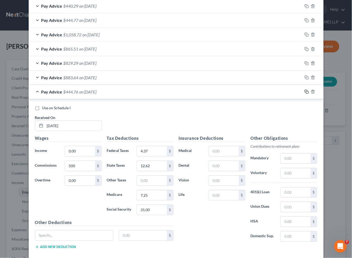
drag, startPoint x: 261, startPoint y: 116, endPoint x: 306, endPoint y: 93, distance: 50.7
click at [261, 116] on div "Use on Schedule I Received On * [DATE]" at bounding box center [175, 120] width 287 height 30
click at [304, 92] on icon "button" at bounding box center [306, 91] width 4 height 4
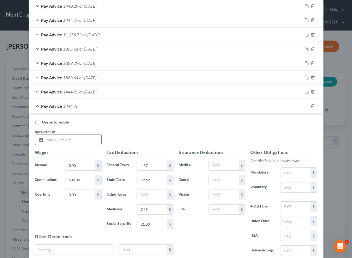
click at [75, 140] on input "text" at bounding box center [73, 140] width 56 height 10
type input "[DATE]"
click at [234, 136] on div "Use on Schedule I Received On * [DATE]" at bounding box center [175, 134] width 287 height 30
click at [84, 165] on input "0.00" at bounding box center [80, 165] width 30 height 10
type input "840"
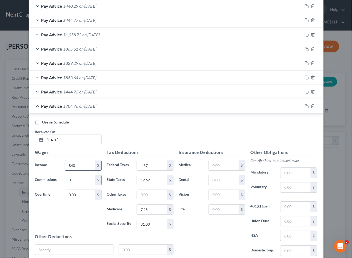
type input "0"
type input "220"
click at [154, 164] on input "4.37" at bounding box center [152, 165] width 30 height 10
type input "62.82"
click at [157, 221] on input "31.00" at bounding box center [152, 224] width 30 height 10
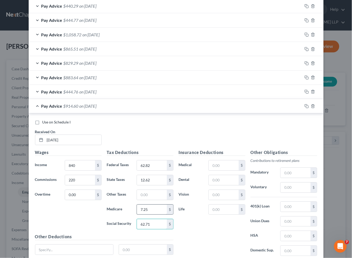
type input "62.71"
click at [154, 209] on input "7.25" at bounding box center [152, 209] width 30 height 10
type input "14.67"
click at [159, 180] on input "12.62" at bounding box center [152, 180] width 30 height 10
type input "29.91"
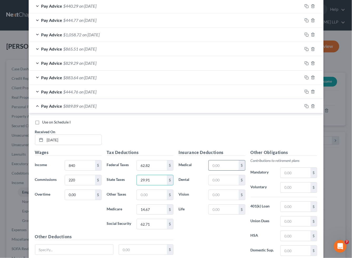
click at [221, 166] on input "text" at bounding box center [224, 165] width 30 height 10
type input "49.03"
click at [273, 139] on div "Use on Schedule I Received On * [DATE]" at bounding box center [175, 134] width 287 height 30
click at [304, 107] on icon "button" at bounding box center [306, 106] width 4 height 4
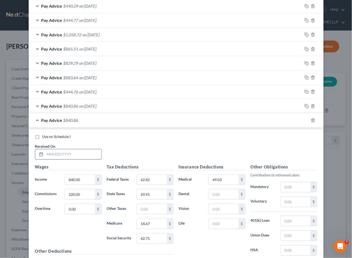
click at [68, 149] on div at bounding box center [68, 154] width 67 height 11
click at [63, 153] on input "text" at bounding box center [73, 154] width 56 height 10
type input "[DATE]"
click at [80, 193] on input "220.00" at bounding box center [80, 194] width 30 height 10
click at [77, 209] on input "0.00" at bounding box center [80, 209] width 30 height 10
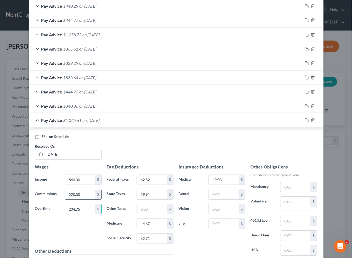
type input "204.75"
click at [84, 193] on input "220.00" at bounding box center [80, 194] width 30 height 10
click at [155, 182] on input "62.82" at bounding box center [152, 180] width 30 height 10
type input "60.93"
click at [161, 239] on input "62.71" at bounding box center [152, 238] width 30 height 10
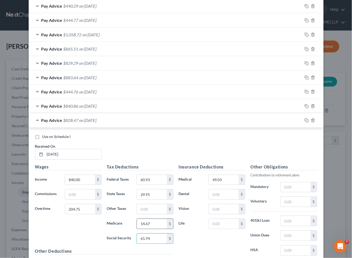
type input "61.74"
click at [162, 224] on input "14.67" at bounding box center [152, 224] width 30 height 10
type input "14.43"
click at [159, 195] on input "29.91" at bounding box center [152, 194] width 30 height 10
type input "29.33"
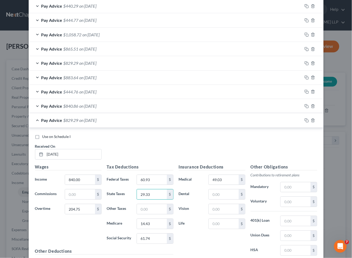
click at [133, 123] on div "Pay Advice $829.29 on [DATE]" at bounding box center [166, 120] width 274 height 14
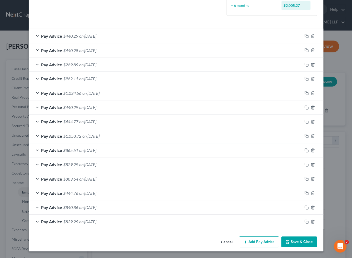
scroll to position [159, 0]
click at [111, 208] on div "Pay Advice $840.86 on [DATE]" at bounding box center [166, 207] width 274 height 14
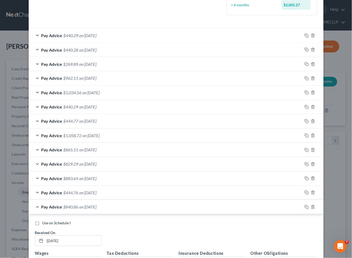
scroll to position [260, 0]
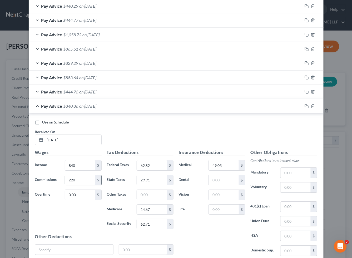
click at [80, 180] on input "220" at bounding box center [80, 180] width 30 height 10
click at [77, 195] on input "0.00" at bounding box center [80, 195] width 30 height 10
paste input "22"
type input "220"
click at [77, 180] on input "220" at bounding box center [80, 180] width 30 height 10
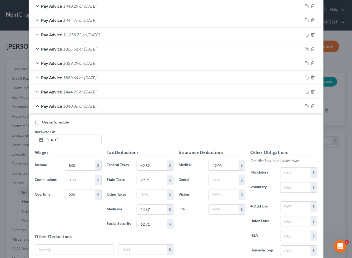
click at [126, 107] on div "Pay Advice $840.86 on [DATE]" at bounding box center [166, 106] width 274 height 14
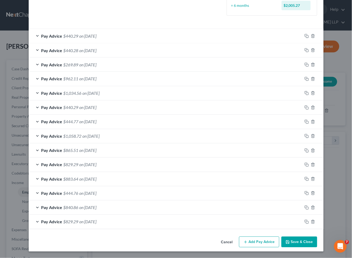
scroll to position [159, 0]
click at [209, 239] on div "Cancel Add Pay Advice Save & Close" at bounding box center [176, 242] width 295 height 17
click at [305, 221] on icon "button" at bounding box center [306, 222] width 4 height 4
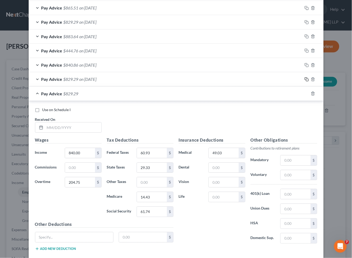
scroll to position [305, 0]
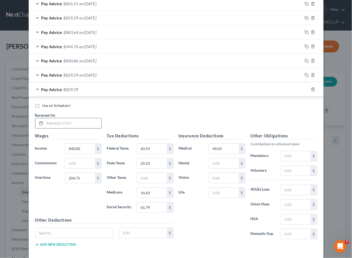
click at [69, 127] on input "text" at bounding box center [73, 123] width 56 height 10
type input "[DATE]"
drag, startPoint x: 262, startPoint y: 114, endPoint x: 118, endPoint y: 167, distance: 153.6
click at [262, 114] on div "Use on Schedule I Received On * [DATE]" at bounding box center [175, 118] width 287 height 30
click at [85, 179] on input "204.75" at bounding box center [80, 178] width 30 height 10
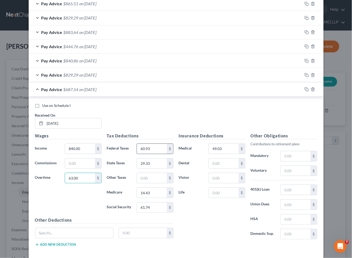
type input "63.00"
click at [158, 147] on input "60.93" at bounding box center [152, 149] width 30 height 10
type input "44.24"
click at [149, 209] on input "61.74" at bounding box center [152, 207] width 30 height 10
type input "52.94"
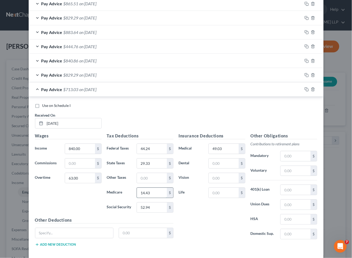
click at [150, 198] on input "14.43" at bounding box center [152, 193] width 30 height 10
click at [154, 163] on input "29.33" at bounding box center [152, 163] width 30 height 10
drag, startPoint x: 272, startPoint y: 119, endPoint x: 287, endPoint y: 98, distance: 26.0
click at [272, 119] on div "Use on Schedule I Received On * [DATE]" at bounding box center [175, 118] width 287 height 30
click at [304, 89] on icon "button" at bounding box center [306, 89] width 4 height 4
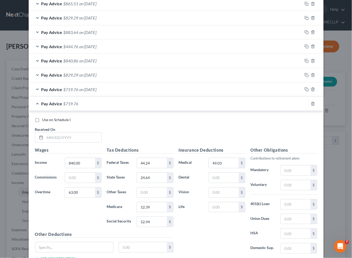
click at [234, 131] on div "Use on Schedule I Received On *" at bounding box center [175, 132] width 287 height 30
click at [82, 138] on input "text" at bounding box center [73, 137] width 56 height 10
click at [78, 137] on input "text" at bounding box center [73, 137] width 56 height 10
drag, startPoint x: 239, startPoint y: 122, endPoint x: 85, endPoint y: 176, distance: 162.4
click at [239, 122] on div "Use on Schedule I" at bounding box center [176, 119] width 282 height 5
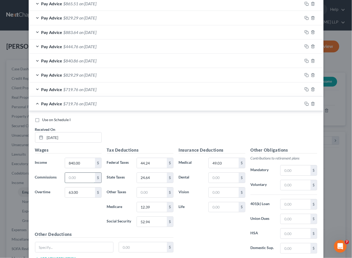
click at [85, 176] on input "text" at bounding box center [80, 178] width 30 height 10
click at [85, 165] on input "840.00" at bounding box center [80, 163] width 30 height 10
click at [149, 165] on input "44.24" at bounding box center [152, 163] width 30 height 10
click at [154, 220] on input "52.94" at bounding box center [152, 221] width 30 height 10
click at [154, 210] on input "12.39" at bounding box center [152, 207] width 30 height 10
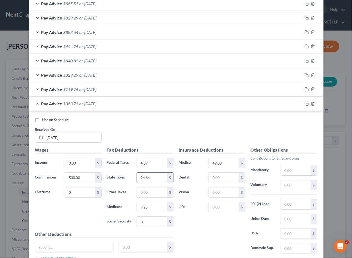
click at [151, 180] on input "24.64" at bounding box center [152, 178] width 30 height 10
click at [216, 162] on input "49.03" at bounding box center [224, 163] width 30 height 10
click at [248, 131] on div "Use on Schedule I Received On * [DATE]" at bounding box center [175, 132] width 287 height 30
click at [304, 104] on icon "button" at bounding box center [306, 104] width 4 height 4
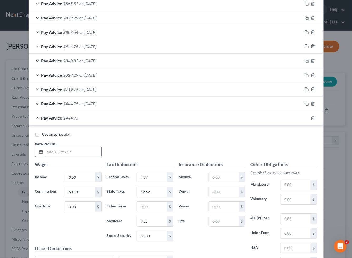
click at [68, 148] on input "text" at bounding box center [73, 152] width 56 height 10
click at [83, 178] on input "0.00" at bounding box center [80, 177] width 30 height 10
click at [153, 175] on input "4.37" at bounding box center [152, 177] width 30 height 10
click at [158, 234] on input "31.00" at bounding box center [152, 236] width 30 height 10
click at [158, 222] on input "7.25" at bounding box center [152, 221] width 30 height 10
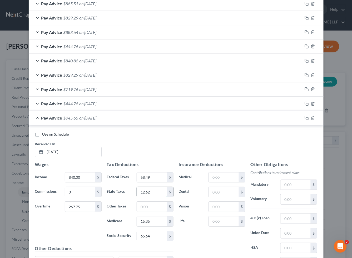
click at [159, 191] on input "12.62" at bounding box center [152, 192] width 30 height 10
click at [222, 177] on input "text" at bounding box center [224, 177] width 30 height 10
click at [242, 143] on div "Use on Schedule I Received On * [DATE]" at bounding box center [175, 147] width 287 height 30
drag, startPoint x: 304, startPoint y: 118, endPoint x: 80, endPoint y: 151, distance: 226.2
click at [304, 118] on icon "button" at bounding box center [306, 118] width 4 height 4
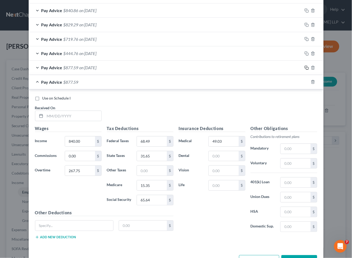
scroll to position [360, 0]
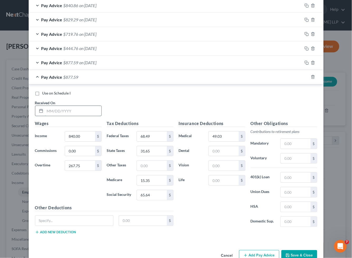
click at [74, 110] on input "text" at bounding box center [73, 111] width 56 height 10
click at [82, 169] on input "267.75" at bounding box center [80, 165] width 30 height 10
click at [150, 138] on input "68.49" at bounding box center [152, 136] width 30 height 10
click at [154, 194] on input "65.64" at bounding box center [152, 195] width 30 height 10
click at [154, 181] on input "15.35" at bounding box center [152, 180] width 30 height 10
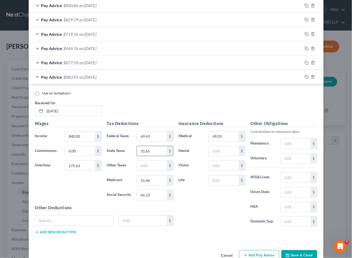
click at [149, 150] on input "31.65" at bounding box center [152, 151] width 30 height 10
drag, startPoint x: 264, startPoint y: 104, endPoint x: 304, endPoint y: 77, distance: 47.9
click at [264, 104] on div "Use on Schedule I Received On * [DATE]" at bounding box center [175, 105] width 287 height 30
click at [306, 77] on rect "button" at bounding box center [307, 77] width 2 height 2
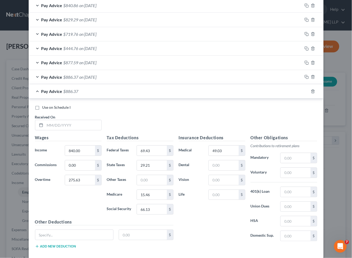
click at [237, 112] on div "Use on Schedule I Received On *" at bounding box center [175, 120] width 287 height 30
click at [73, 127] on input "text" at bounding box center [73, 125] width 56 height 10
click at [241, 120] on div "Use on Schedule I Received On * [DATE]" at bounding box center [175, 120] width 287 height 30
click at [79, 181] on input "275.63" at bounding box center [80, 180] width 30 height 10
click at [154, 151] on input "69.43" at bounding box center [152, 150] width 30 height 10
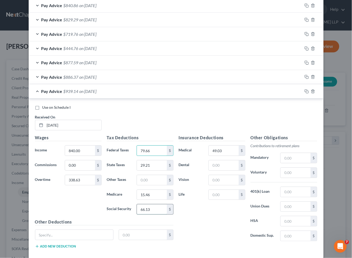
click at [156, 207] on input "66.13" at bounding box center [152, 209] width 30 height 10
click at [154, 197] on input "15.46" at bounding box center [152, 195] width 30 height 10
click at [155, 166] on input "29.21" at bounding box center [152, 165] width 30 height 10
click at [227, 230] on div "Insurance Deductions Medical 49.03 $ Dental $ Vision $ Life $" at bounding box center [212, 189] width 72 height 111
drag, startPoint x: 304, startPoint y: 92, endPoint x: 57, endPoint y: 175, distance: 260.5
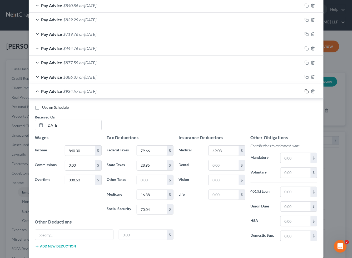
click at [304, 91] on icon "button" at bounding box center [306, 91] width 4 height 4
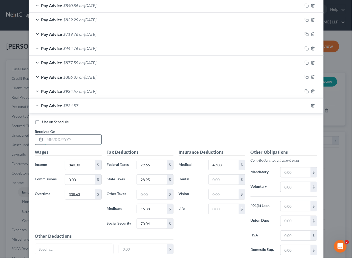
click at [66, 139] on input "text" at bounding box center [73, 139] width 56 height 10
click at [85, 166] on input "840.00" at bounding box center [80, 165] width 30 height 10
click at [83, 197] on input "338.63" at bounding box center [80, 194] width 30 height 10
click at [157, 167] on input "79.66" at bounding box center [152, 165] width 30 height 10
click at [160, 224] on input "70.04" at bounding box center [152, 224] width 30 height 10
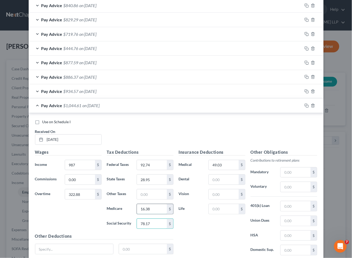
click at [156, 210] on input "16.38" at bounding box center [152, 209] width 30 height 10
click at [160, 179] on input "28.95" at bounding box center [152, 179] width 30 height 10
click at [200, 138] on div "Use on Schedule I Received On * [DATE]" at bounding box center [175, 134] width 287 height 30
click at [304, 107] on icon "button" at bounding box center [306, 105] width 4 height 4
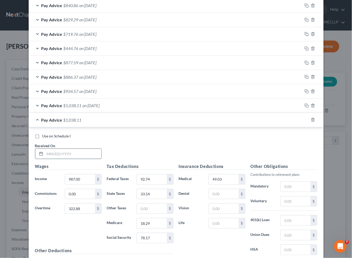
click at [81, 154] on input "text" at bounding box center [73, 154] width 56 height 10
click at [82, 209] on input "322.88" at bounding box center [80, 208] width 30 height 10
click at [155, 180] on input "92.74" at bounding box center [152, 179] width 30 height 10
click at [157, 239] on input "78.17" at bounding box center [152, 238] width 30 height 10
click at [154, 225] on input "18.29" at bounding box center [152, 223] width 30 height 10
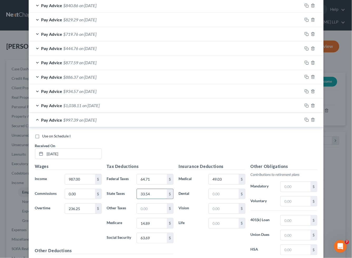
click at [158, 191] on input "33.54" at bounding box center [152, 194] width 30 height 10
click at [83, 179] on input "987.00" at bounding box center [80, 179] width 30 height 10
click at [77, 178] on input "840" at bounding box center [80, 179] width 30 height 10
click at [238, 143] on div "Use on Schedule I Received On * [DATE]" at bounding box center [175, 148] width 287 height 30
click at [304, 120] on icon "button" at bounding box center [306, 120] width 4 height 4
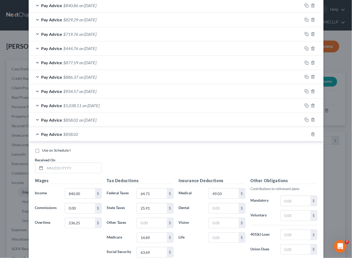
drag, startPoint x: 209, startPoint y: 157, endPoint x: 72, endPoint y: 130, distance: 139.3
click at [209, 157] on div "Use on Schedule I Received On *" at bounding box center [175, 163] width 287 height 30
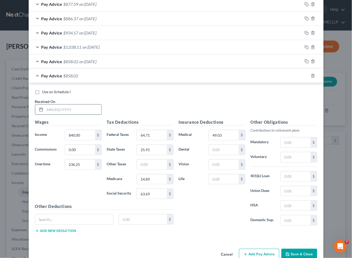
click at [69, 112] on input "text" at bounding box center [73, 109] width 56 height 10
click at [82, 166] on input "236.25" at bounding box center [80, 164] width 30 height 10
click at [157, 136] on input "64.71" at bounding box center [152, 135] width 30 height 10
click at [155, 196] on input "63.69" at bounding box center [152, 194] width 30 height 10
click at [153, 182] on input "14.89" at bounding box center [152, 179] width 30 height 10
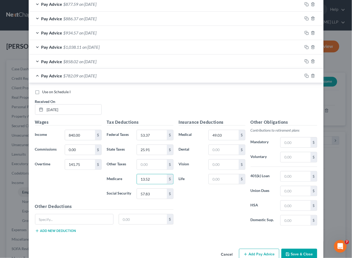
click at [183, 205] on div "Insurance Deductions Medical 49.03 $ Dental $ Vision $ Life $" at bounding box center [212, 174] width 72 height 111
click at [152, 150] on input "25.91" at bounding box center [152, 150] width 30 height 10
click at [210, 225] on div "Insurance Deductions Medical 49.03 $ Dental $ Vision $ Life $" at bounding box center [212, 174] width 72 height 111
click at [304, 77] on icon "button" at bounding box center [306, 76] width 4 height 4
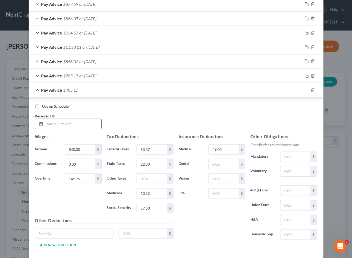
click at [77, 123] on input "text" at bounding box center [73, 124] width 56 height 10
click at [85, 151] on input "840.00" at bounding box center [80, 149] width 30 height 10
click at [157, 206] on input "57.83" at bounding box center [152, 208] width 30 height 10
click at [158, 193] on input "13.52" at bounding box center [152, 193] width 30 height 10
click at [155, 167] on input "22.83" at bounding box center [152, 164] width 30 height 10
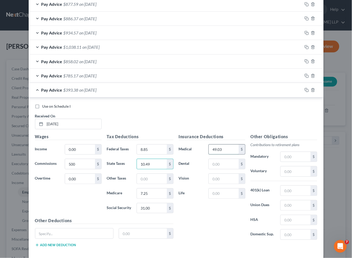
click at [213, 152] on input "49.03" at bounding box center [224, 149] width 30 height 10
click at [227, 120] on div "Use on Schedule I Received On * [DATE]" at bounding box center [175, 119] width 287 height 30
click at [304, 90] on icon "button" at bounding box center [306, 90] width 4 height 4
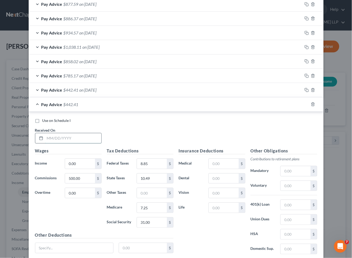
click at [70, 138] on input "text" at bounding box center [73, 138] width 56 height 10
click at [82, 164] on input "0.00" at bounding box center [80, 164] width 30 height 10
click at [149, 164] on input "8.85" at bounding box center [152, 164] width 30 height 10
click at [152, 222] on input "31.00" at bounding box center [152, 222] width 30 height 10
click at [156, 207] on input "7.25" at bounding box center [152, 208] width 30 height 10
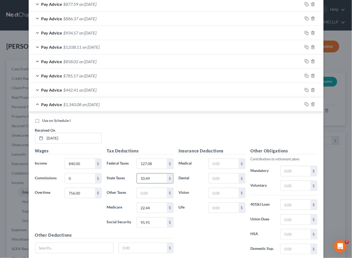
click at [151, 180] on input "10.49" at bounding box center [152, 178] width 30 height 10
click at [221, 161] on input "text" at bounding box center [224, 164] width 30 height 10
click at [245, 136] on div "Use on Schedule I Received On * [DATE]" at bounding box center [175, 133] width 287 height 30
click at [304, 91] on icon "button" at bounding box center [306, 90] width 4 height 4
click at [122, 103] on div "Pay Advice $1,255.08 on [DATE]" at bounding box center [166, 104] width 274 height 14
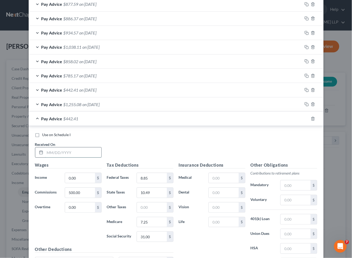
click at [67, 154] on input "text" at bounding box center [73, 152] width 56 height 10
drag, startPoint x: 303, startPoint y: 118, endPoint x: 86, endPoint y: 163, distance: 221.5
click at [304, 118] on icon "button" at bounding box center [306, 119] width 4 height 4
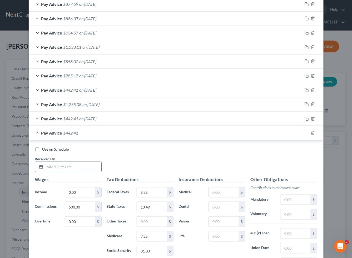
click at [74, 166] on input "text" at bounding box center [73, 167] width 56 height 10
click at [85, 192] on input "0.00" at bounding box center [80, 192] width 30 height 10
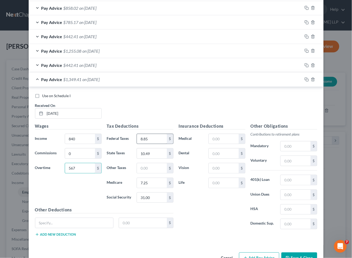
scroll to position [477, 0]
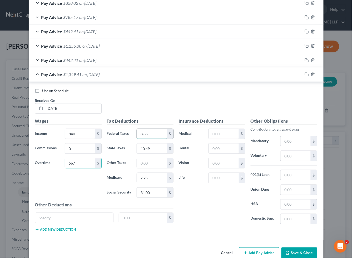
click at [156, 134] on input "8.85" at bounding box center [152, 134] width 30 height 10
click at [154, 182] on input "7.25" at bounding box center [152, 178] width 30 height 10
click at [160, 148] on input "10.49" at bounding box center [152, 148] width 30 height 10
click at [222, 134] on input "text" at bounding box center [224, 134] width 30 height 10
click at [164, 78] on div "Pay Advice $1,112.48 on [DATE]" at bounding box center [166, 74] width 274 height 14
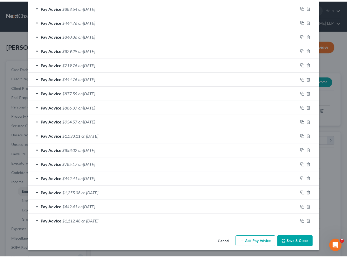
scroll to position [330, 0]
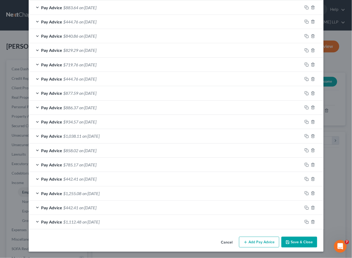
click at [291, 241] on button "Save & Close" at bounding box center [299, 241] width 36 height 11
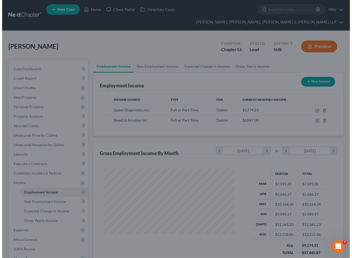
scroll to position [262946, 262900]
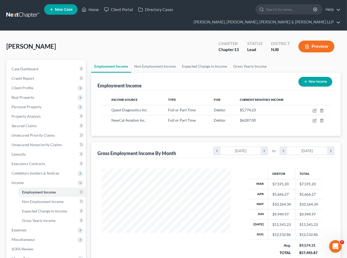
click at [253, 33] on div "[PERSON_NAME] Upgraded Chapter Chapter 13 Status Lead District NJB Preview Peti…" at bounding box center [173, 179] width 347 height 296
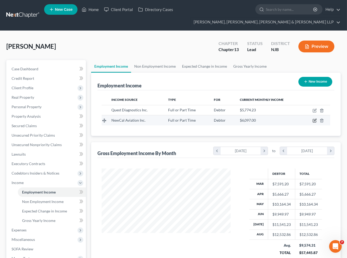
click at [314, 121] on icon "button" at bounding box center [315, 120] width 4 height 4
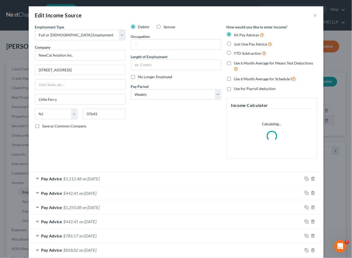
scroll to position [94, 141]
click at [164, 26] on label "Spouse" at bounding box center [170, 26] width 12 height 5
click at [166, 26] on input "Spouse" at bounding box center [167, 25] width 3 height 3
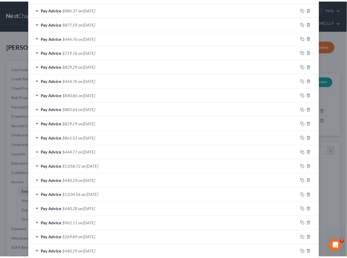
scroll to position [330, 0]
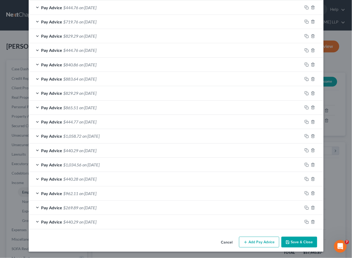
click at [309, 245] on button "Save & Close" at bounding box center [299, 241] width 36 height 11
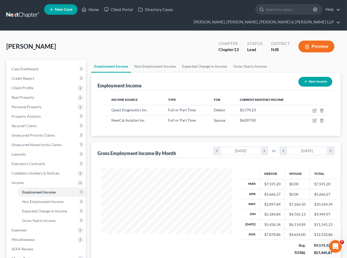
scroll to position [262946, 262900]
click at [160, 43] on div "[PERSON_NAME] Chapter Chapter 13 Status Lead District NJB Preview" at bounding box center [173, 48] width 335 height 23
click at [92, 8] on link "Home" at bounding box center [90, 9] width 22 height 9
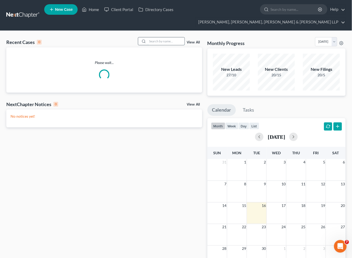
click at [156, 39] on input "search" at bounding box center [166, 41] width 37 height 8
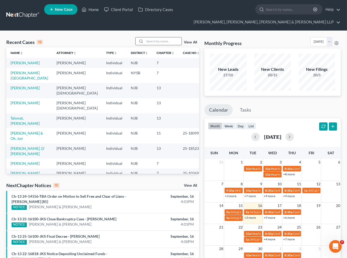
click at [162, 43] on input "search" at bounding box center [163, 41] width 37 height 8
click at [179, 42] on input "search" at bounding box center [163, 41] width 37 height 8
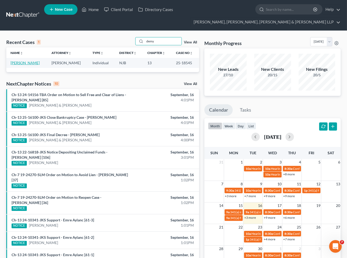
click at [16, 62] on link "[PERSON_NAME]" at bounding box center [25, 62] width 29 height 4
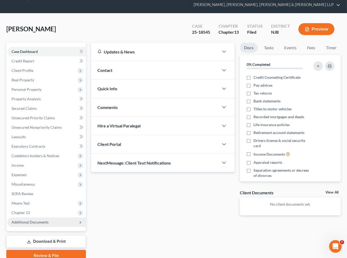
scroll to position [40, 0]
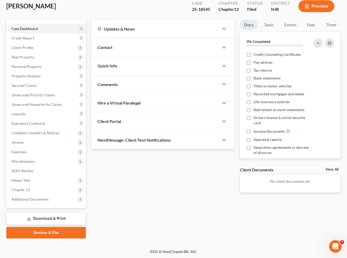
click at [47, 217] on link "Download & Print" at bounding box center [46, 218] width 80 height 12
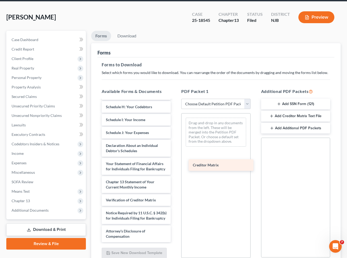
scroll to position [131, 0]
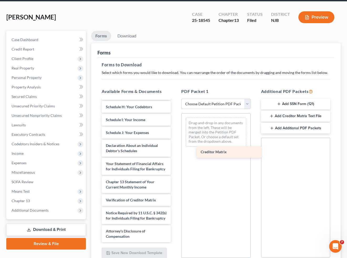
drag, startPoint x: 122, startPoint y: 182, endPoint x: 216, endPoint y: 151, distance: 99.8
click at [175, 151] on div "Creditor Matrix Voluntary Petition for Individuals Filing for Bankruptcy Summar…" at bounding box center [137, 110] width 78 height 263
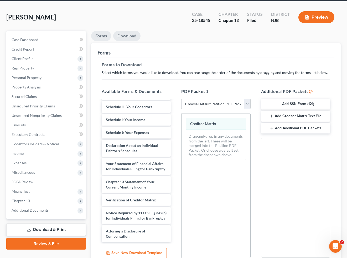
click at [128, 39] on link "Download" at bounding box center [126, 36] width 27 height 10
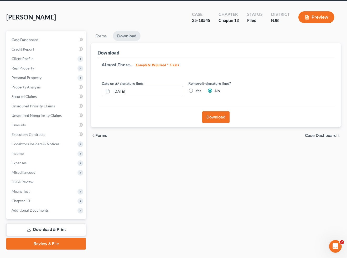
click at [224, 117] on button "Download" at bounding box center [216, 117] width 27 height 12
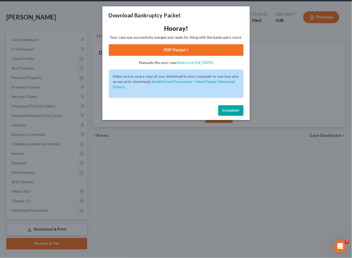
click at [135, 51] on link "PDF Packet 1" at bounding box center [176, 50] width 135 height 12
click at [234, 110] on span "Complete!" at bounding box center [230, 110] width 17 height 4
